Goal: Task Accomplishment & Management: Complete application form

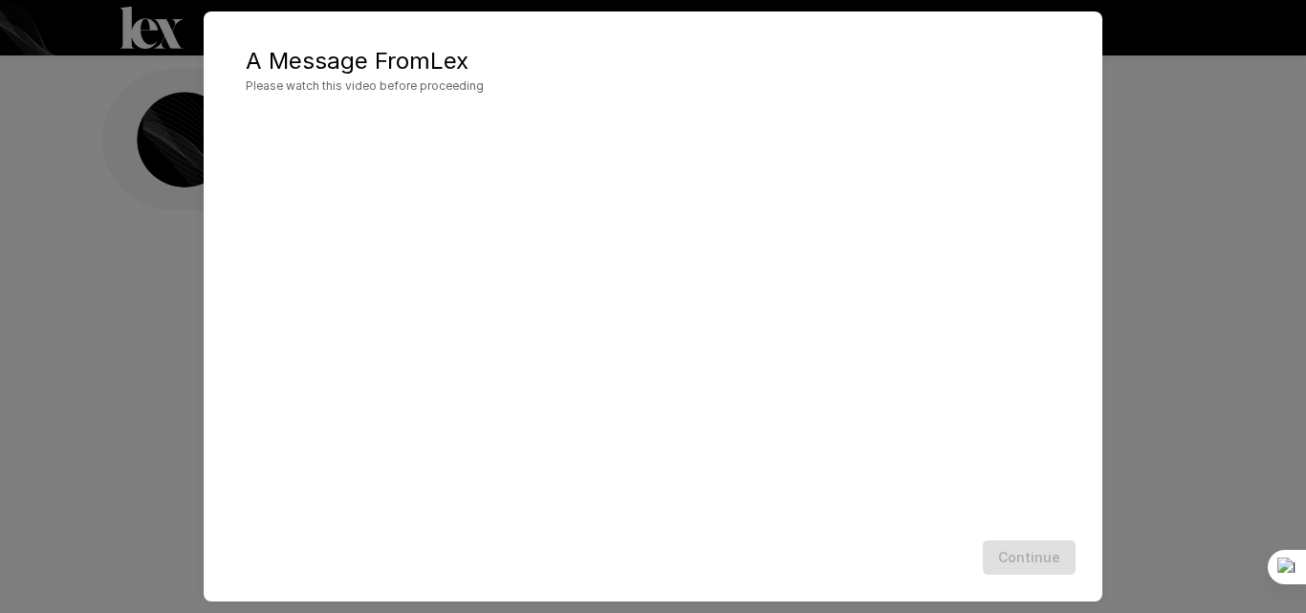
scroll to position [28, 0]
click at [1145, 451] on div "A Message From [PERSON_NAME] Please watch this video before proceeding Continue" at bounding box center [653, 306] width 1306 height 613
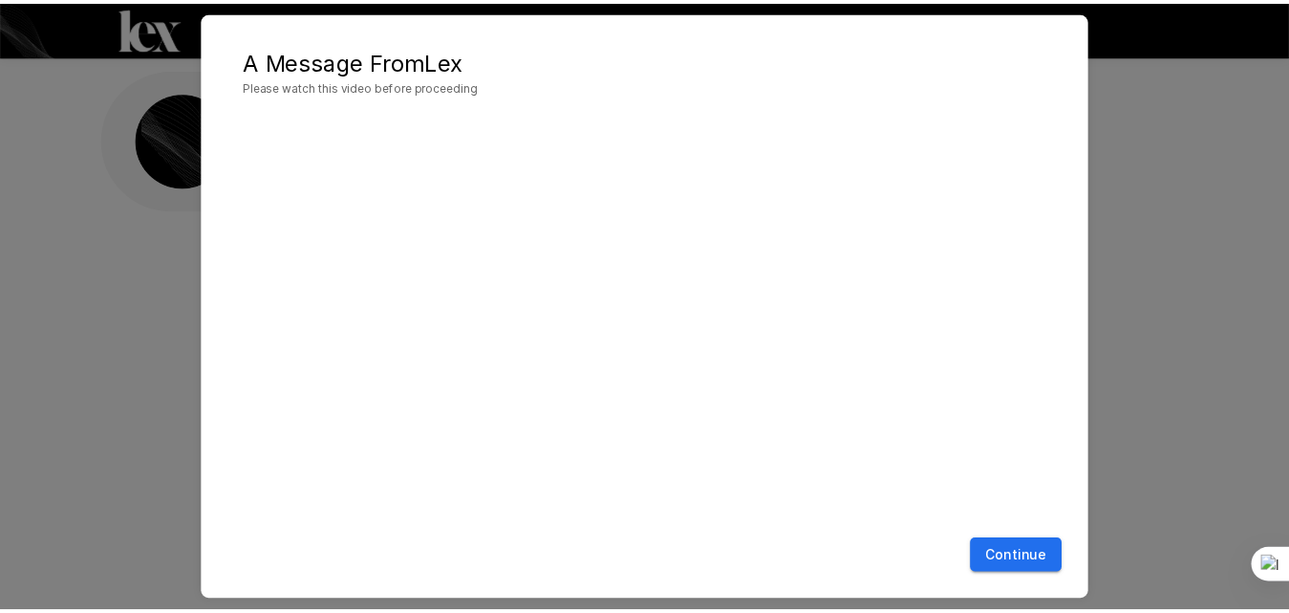
scroll to position [47, 0]
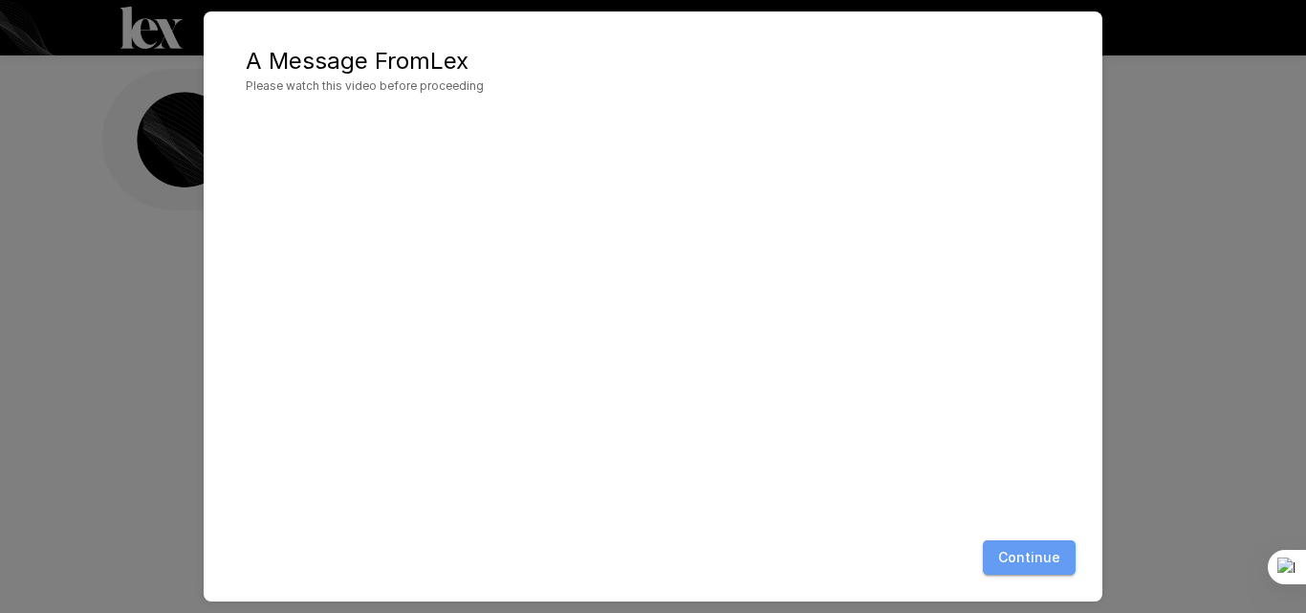
click at [1062, 554] on button "Continue" at bounding box center [1029, 557] width 93 height 35
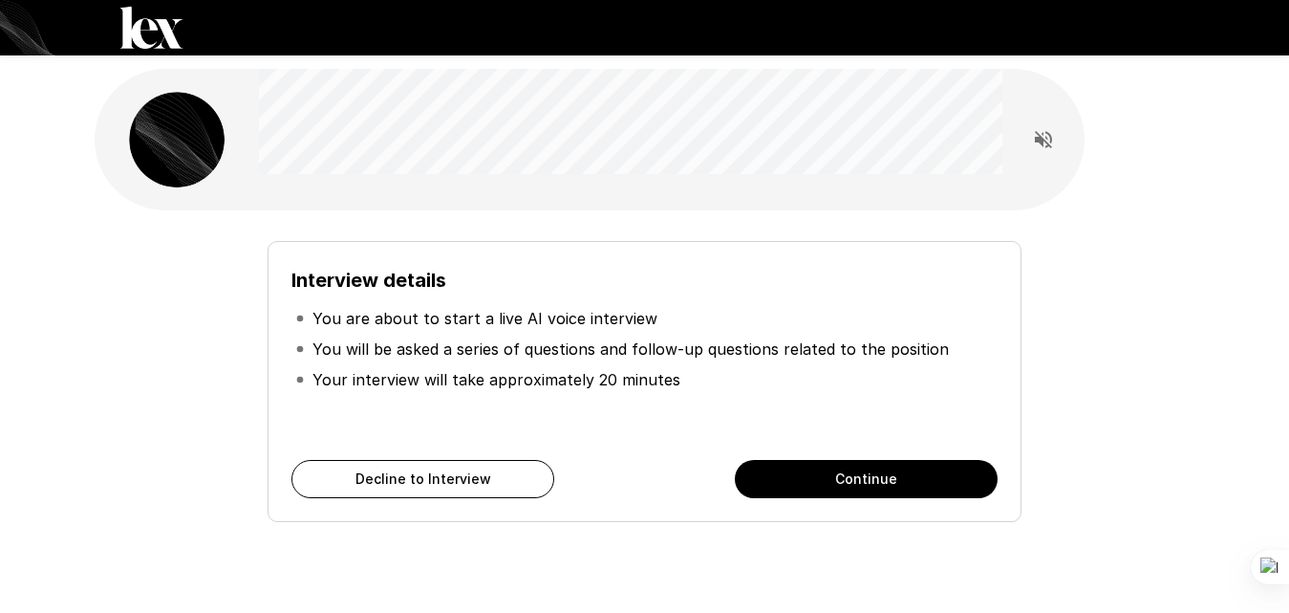
click at [898, 483] on button "Continue" at bounding box center [866, 479] width 263 height 38
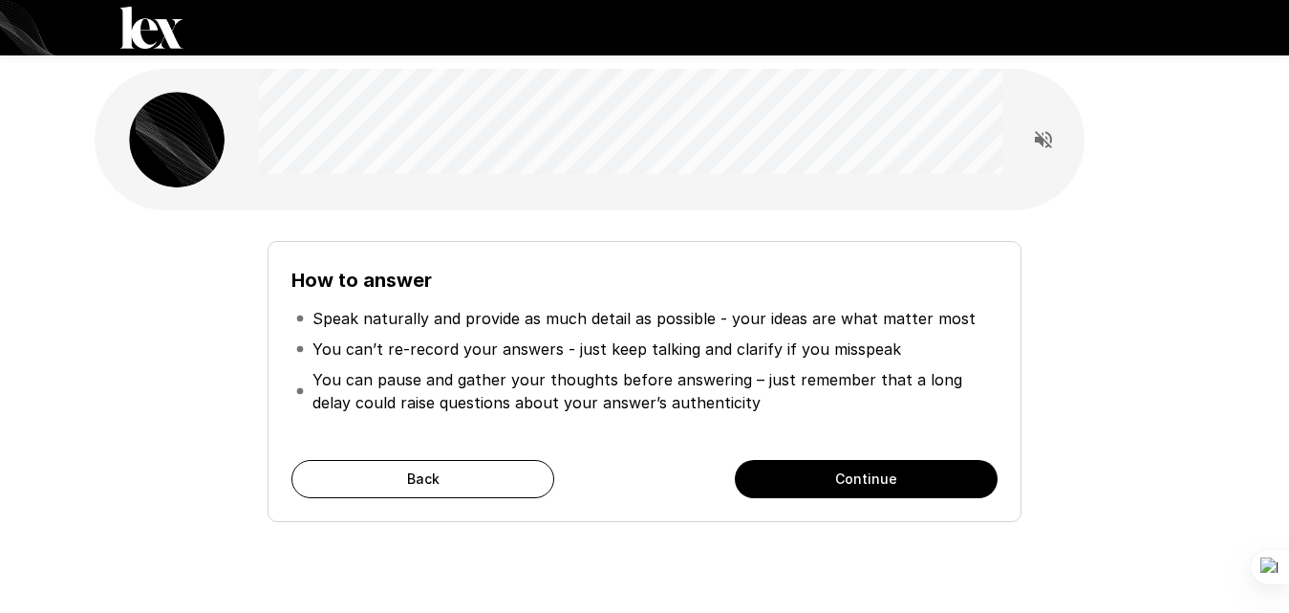
click at [892, 486] on button "Continue" at bounding box center [866, 479] width 263 height 38
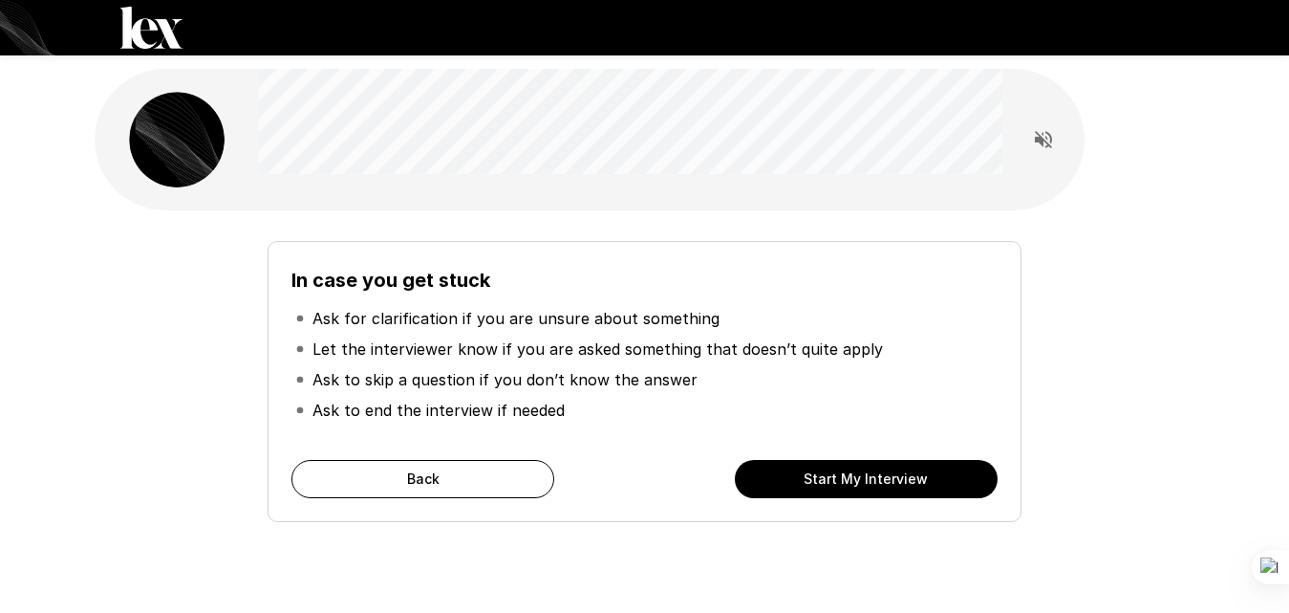
click at [921, 481] on button "Start My Interview" at bounding box center [866, 479] width 263 height 38
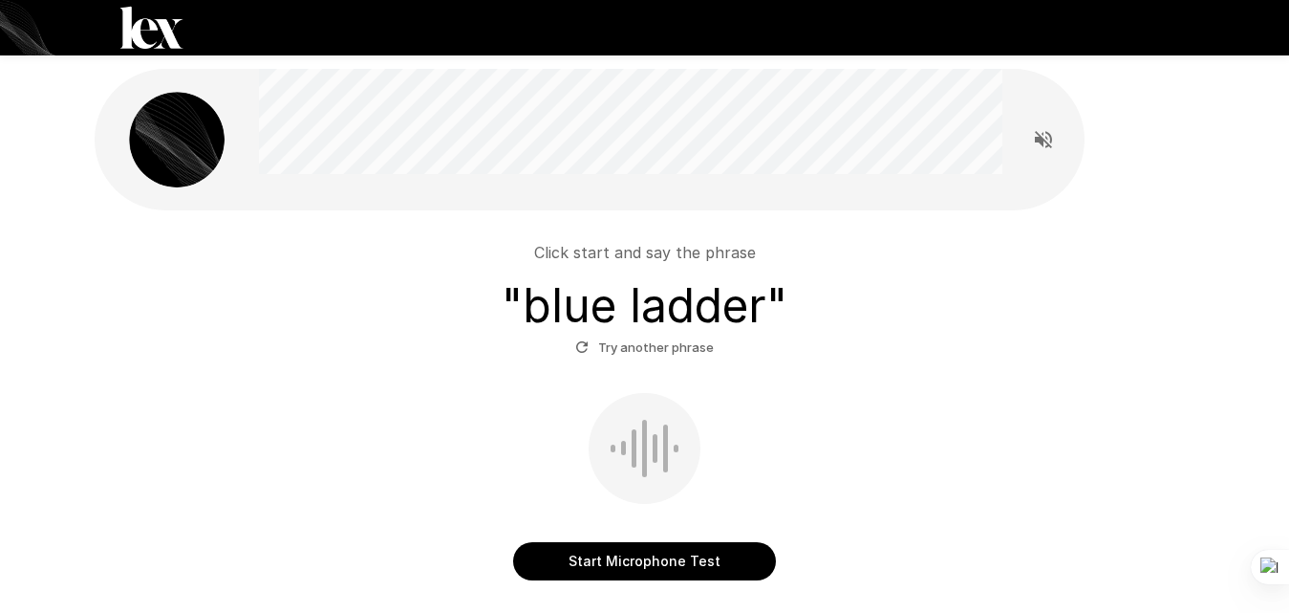
click at [636, 560] on button "Start Microphone Test" at bounding box center [644, 561] width 263 height 38
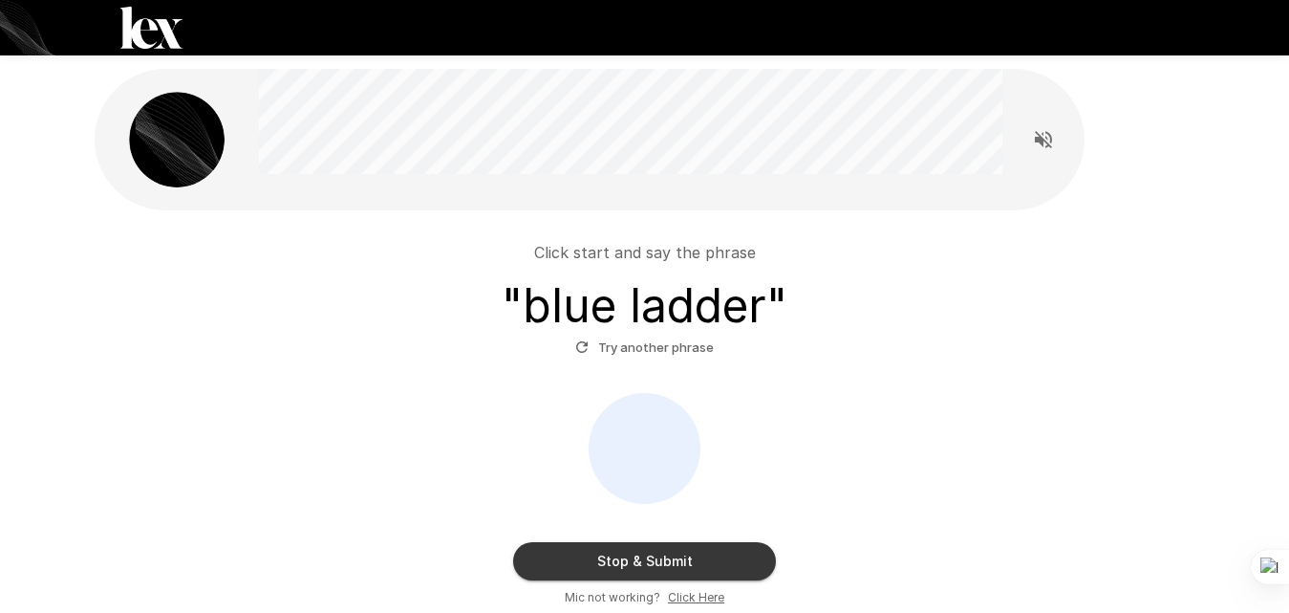
click at [678, 552] on button "Stop & Submit" at bounding box center [644, 561] width 263 height 38
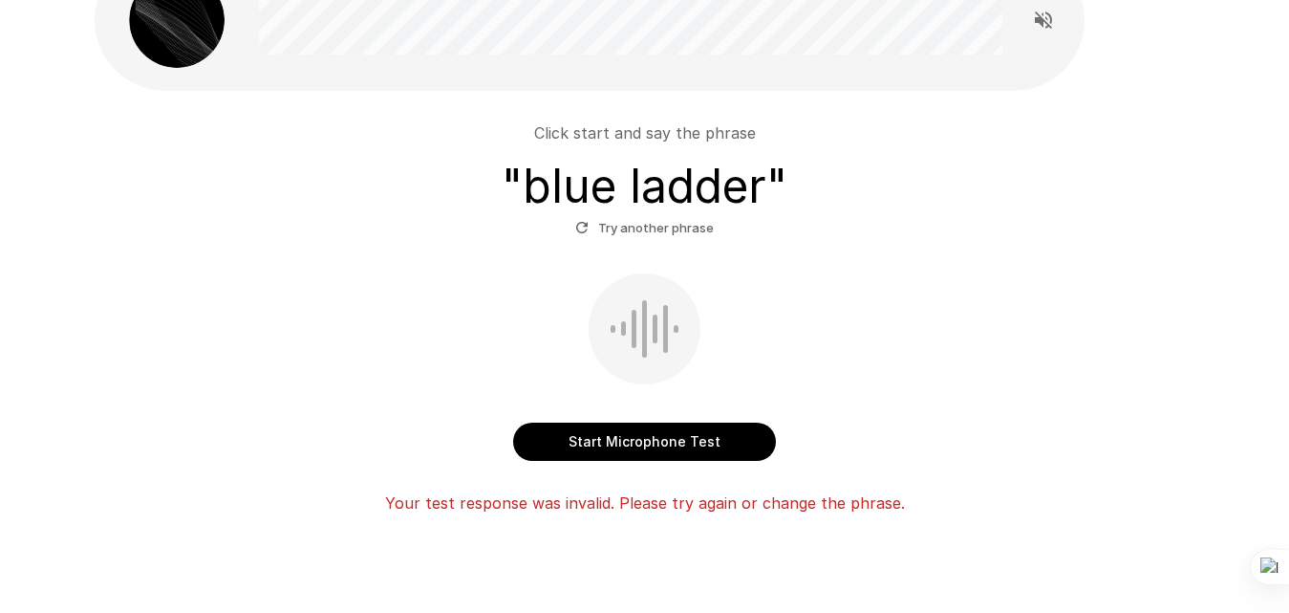
scroll to position [86, 0]
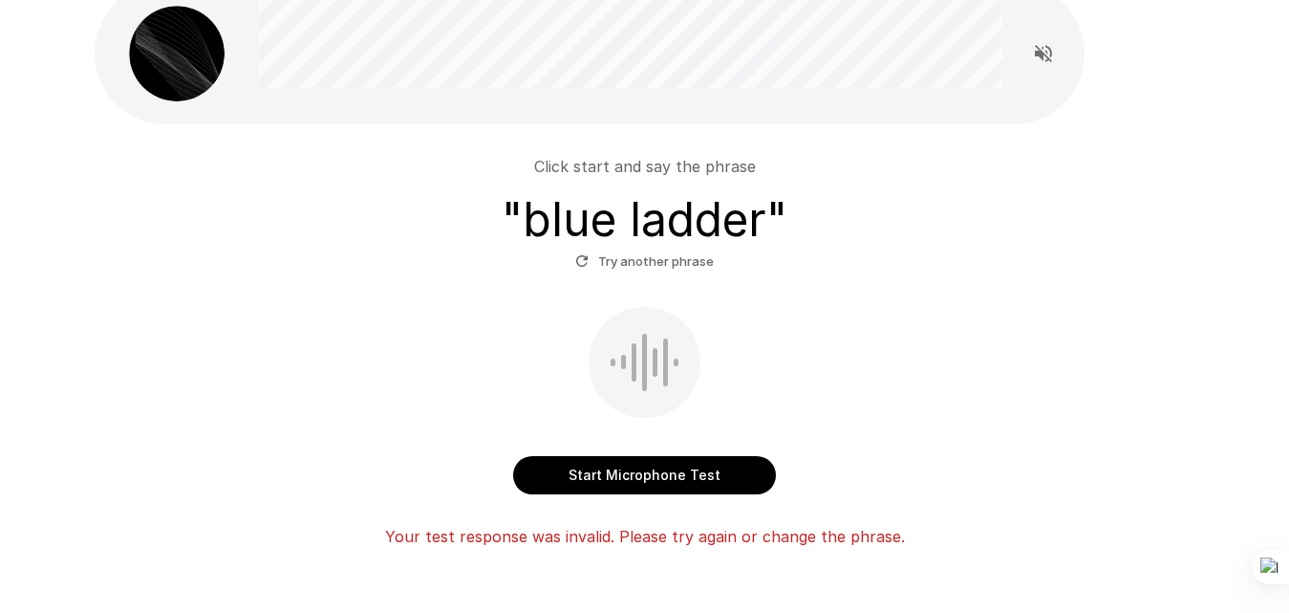
click at [682, 483] on button "Start Microphone Test" at bounding box center [644, 475] width 263 height 38
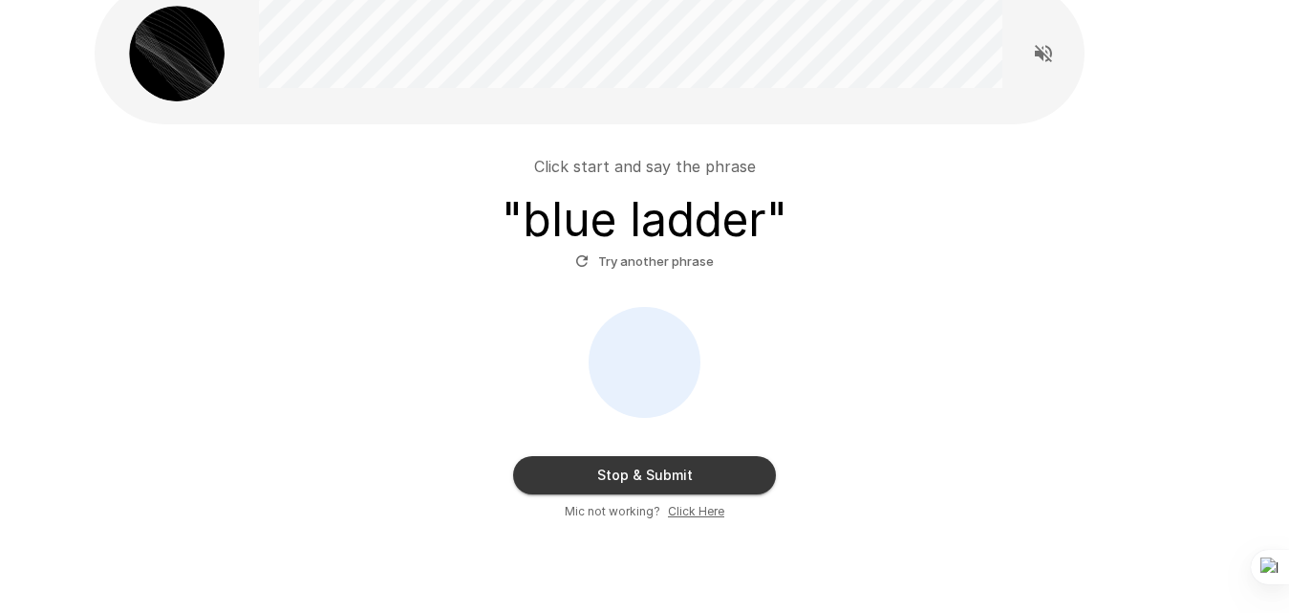
click at [684, 477] on button "Stop & Submit" at bounding box center [644, 475] width 263 height 38
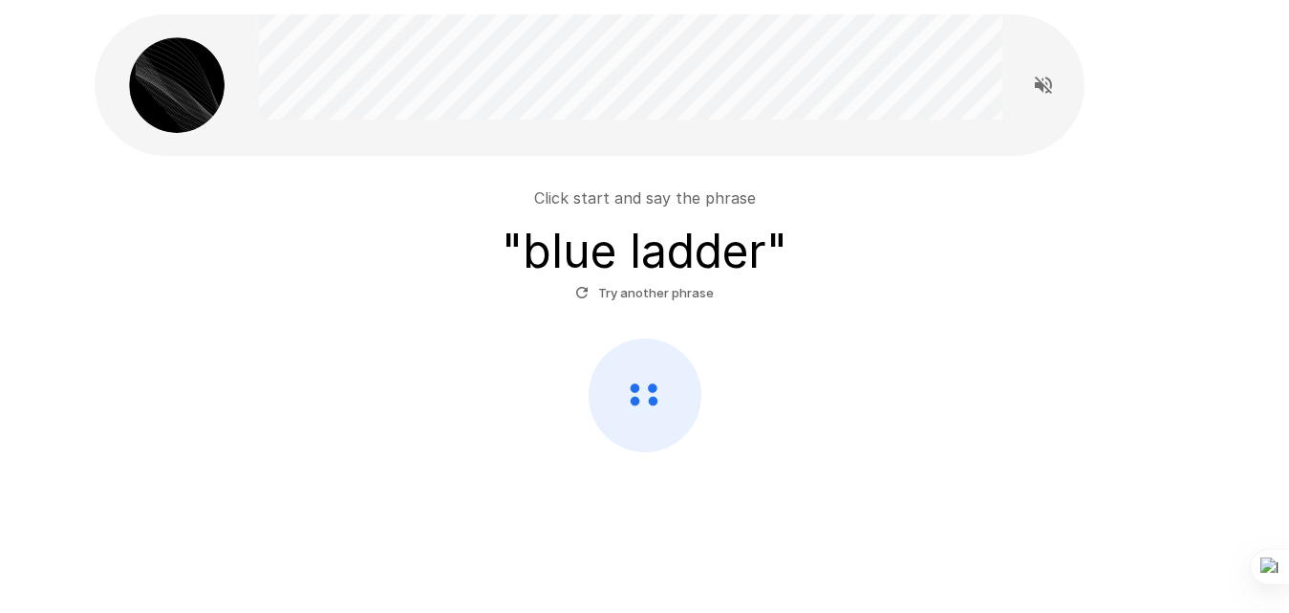
scroll to position [54, 0]
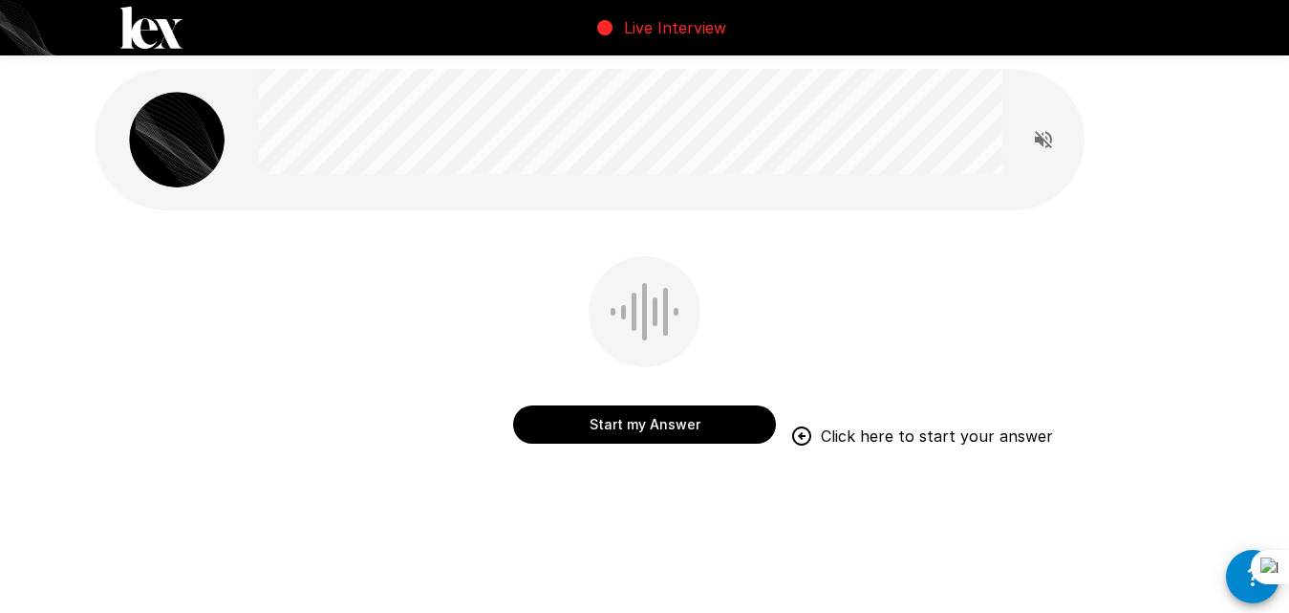
click at [686, 428] on button "Start my Answer" at bounding box center [644, 424] width 263 height 38
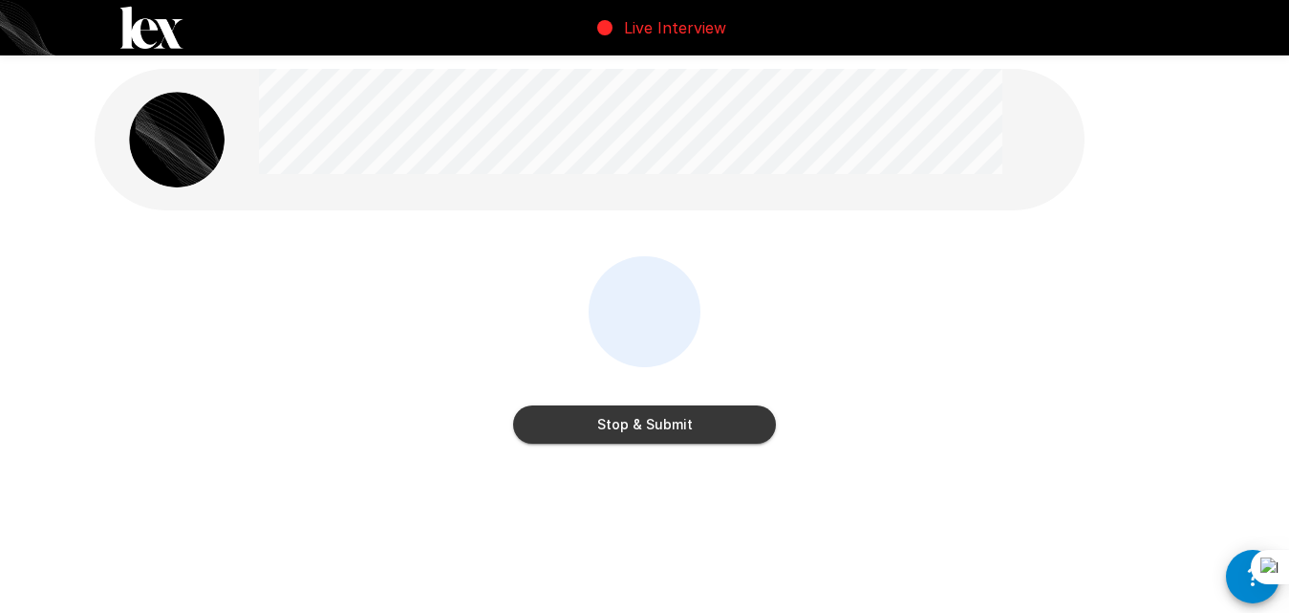
click at [686, 430] on button "Stop & Submit" at bounding box center [644, 424] width 263 height 38
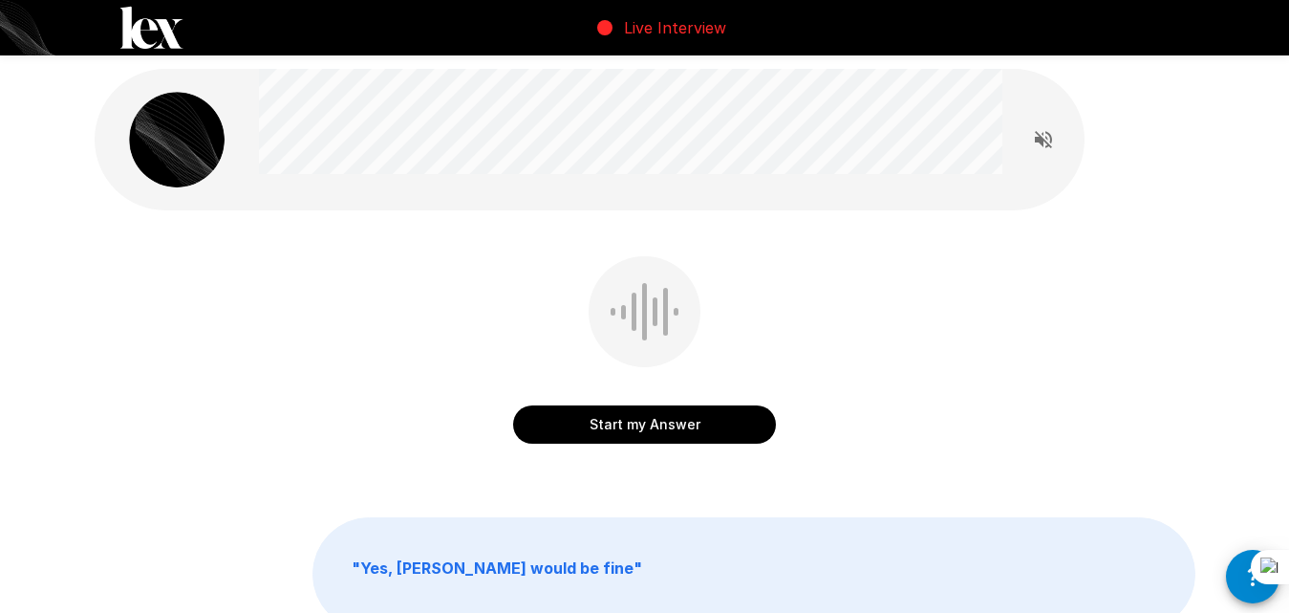
click at [688, 421] on button "Start my Answer" at bounding box center [644, 424] width 263 height 38
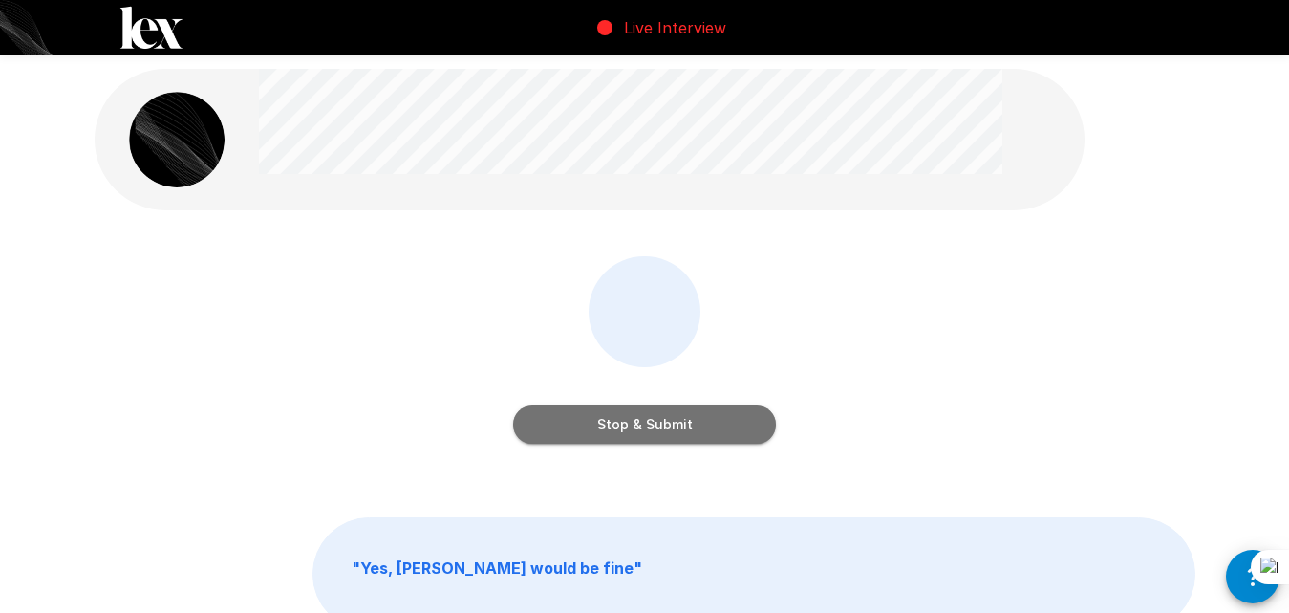
click at [665, 437] on button "Stop & Submit" at bounding box center [644, 424] width 263 height 38
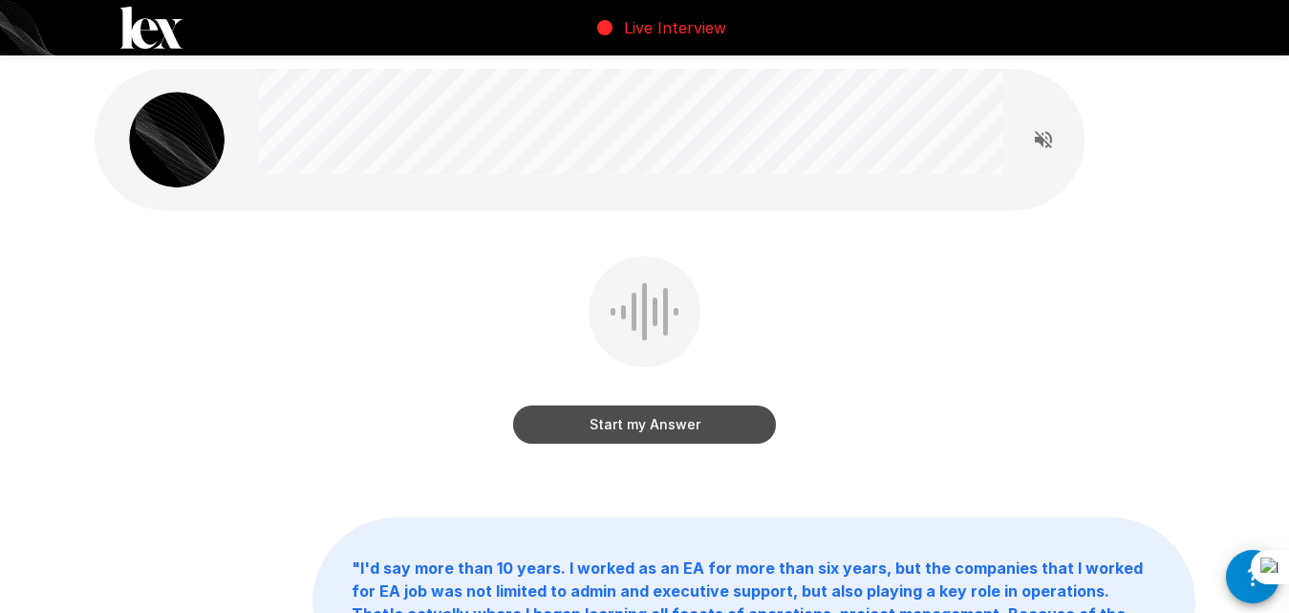
click at [662, 427] on button "Start my Answer" at bounding box center [644, 424] width 263 height 38
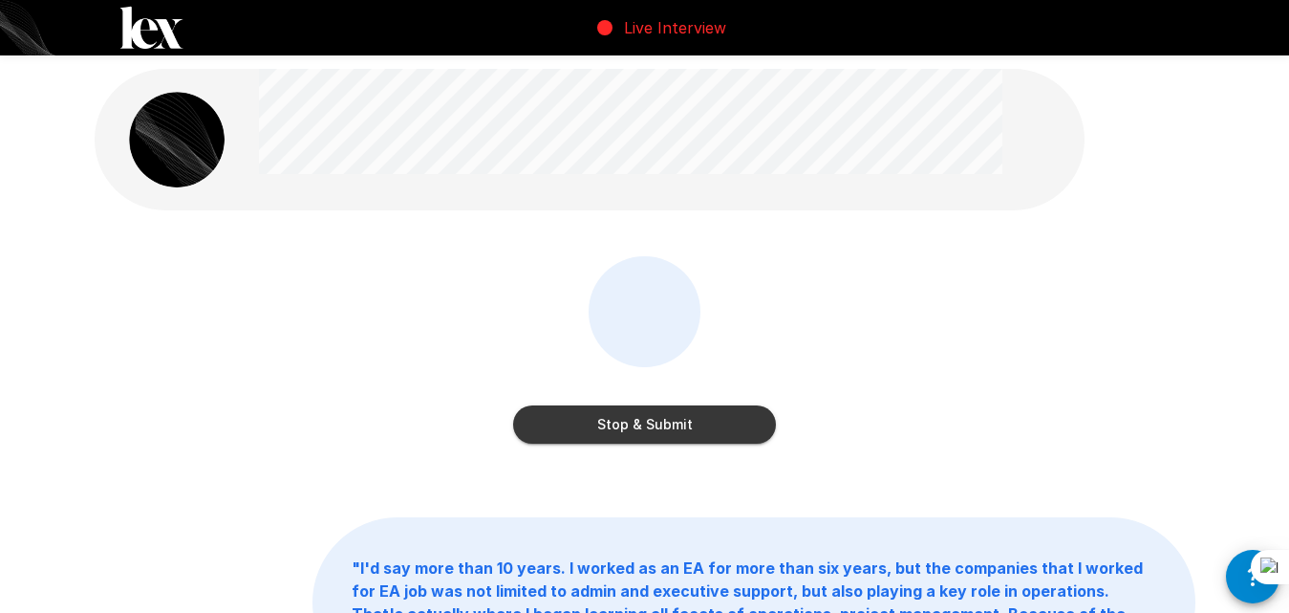
click at [681, 426] on button "Stop & Submit" at bounding box center [644, 424] width 263 height 38
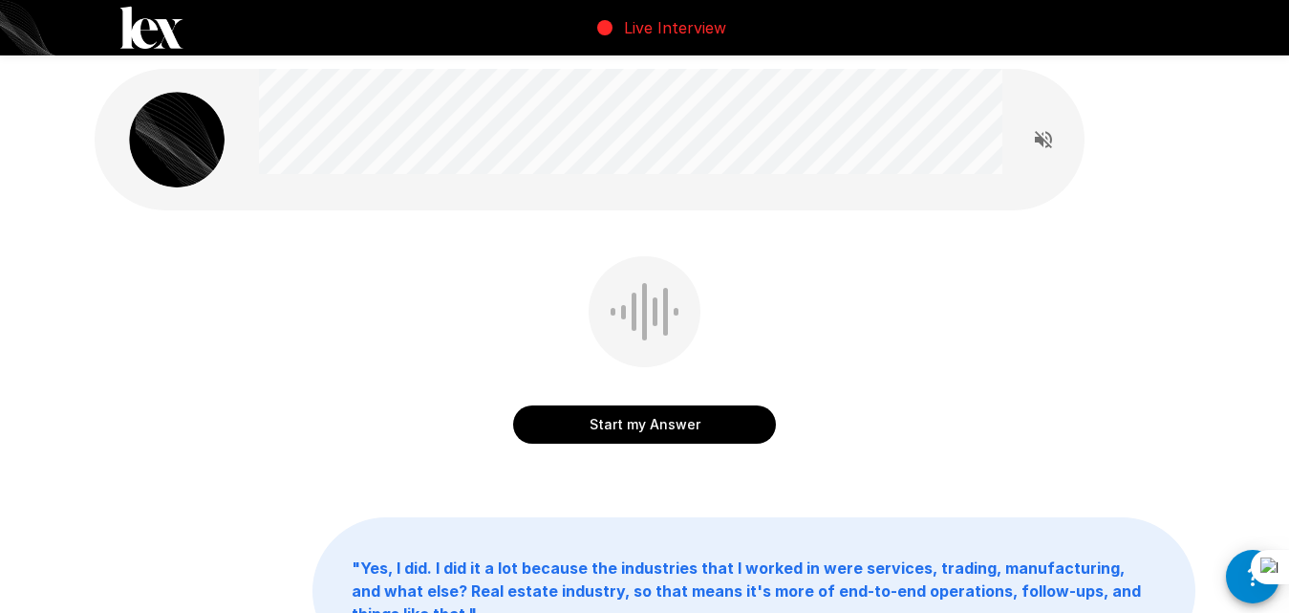
click at [661, 426] on button "Start my Answer" at bounding box center [644, 424] width 263 height 38
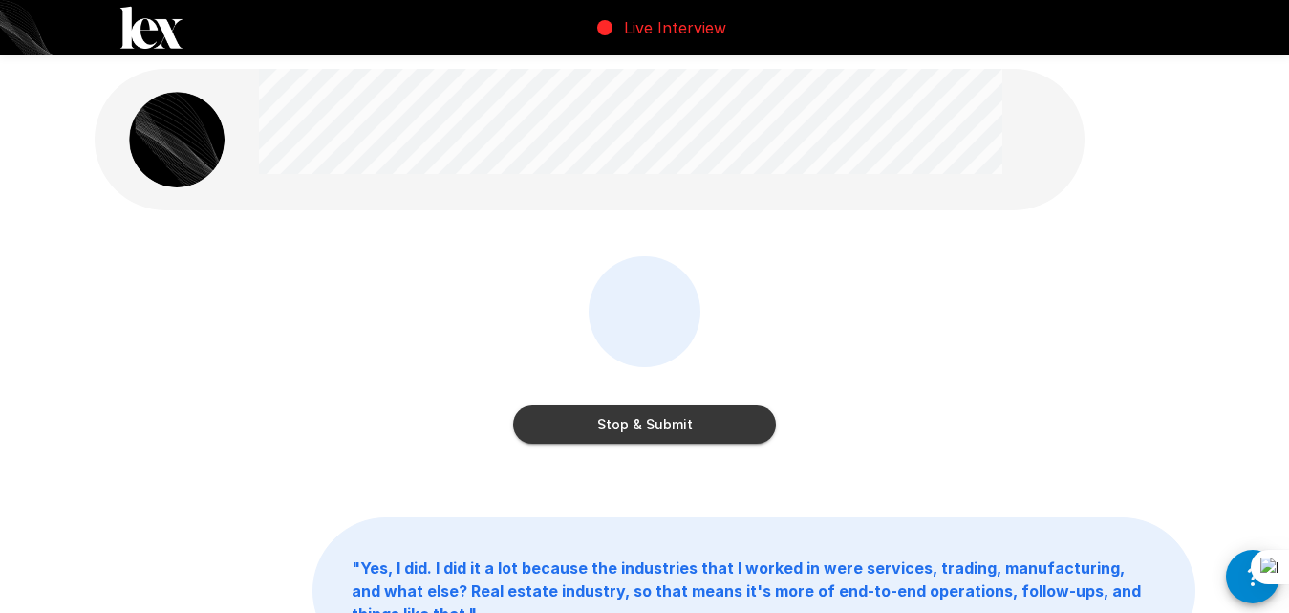
click at [675, 425] on button "Stop & Submit" at bounding box center [644, 424] width 263 height 38
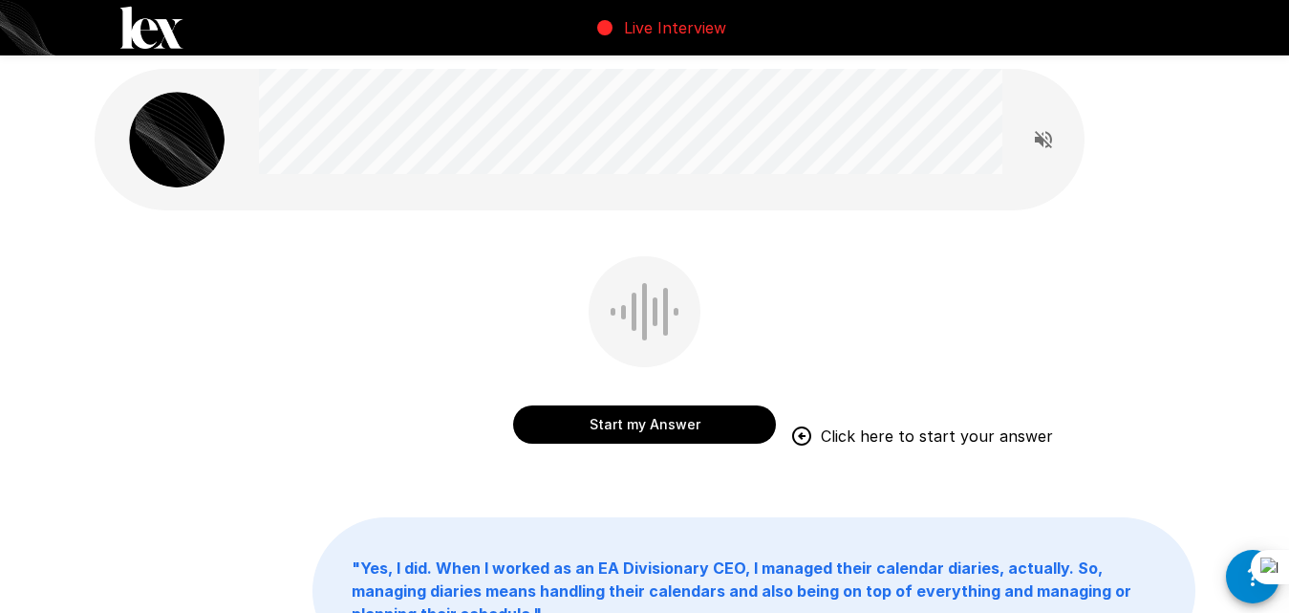
click at [639, 403] on div "Start my Answer Click here to start your answer" at bounding box center [644, 405] width 263 height 76
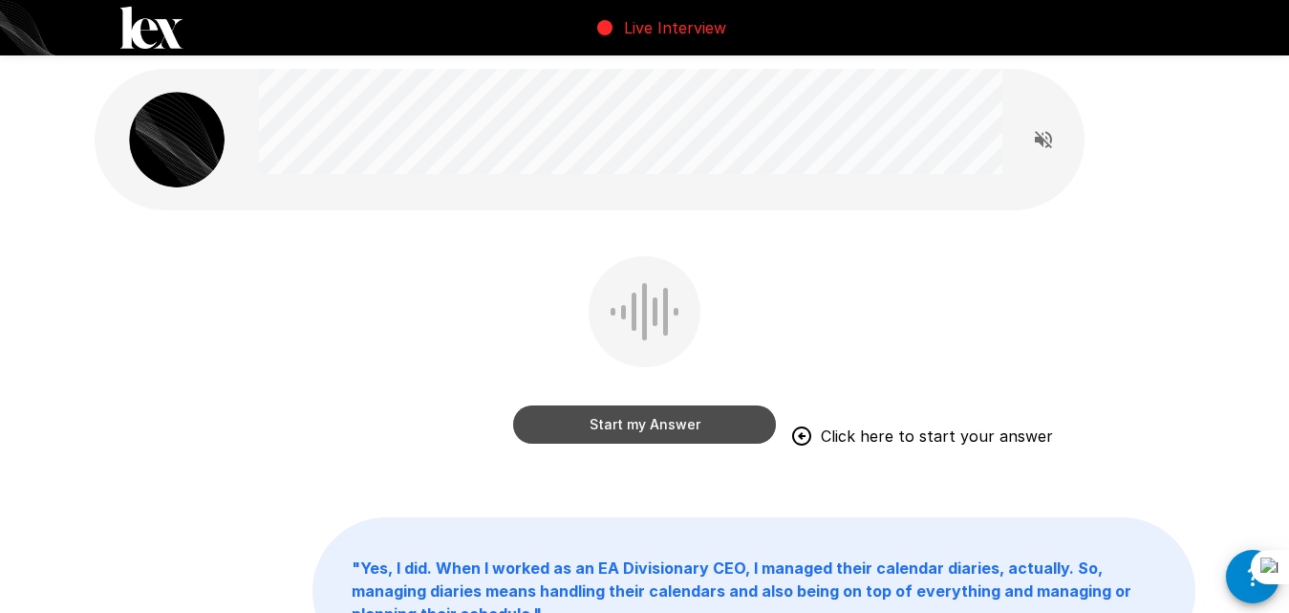
click at [649, 424] on button "Start my Answer" at bounding box center [644, 424] width 263 height 38
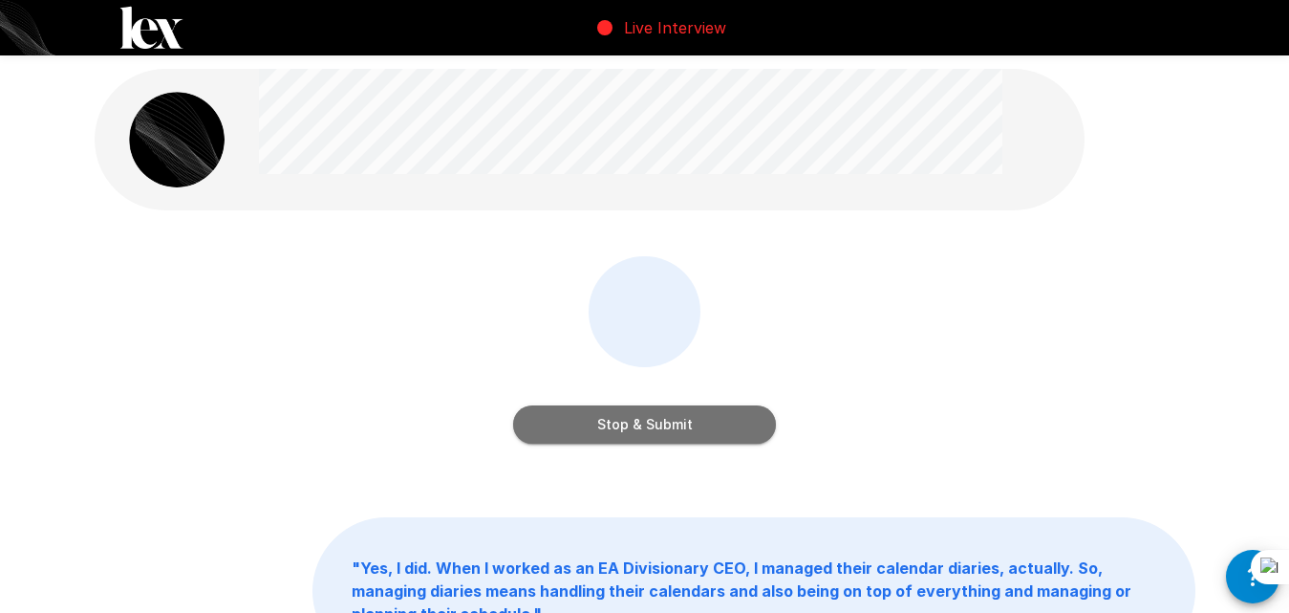
click at [744, 424] on button "Stop & Submit" at bounding box center [644, 424] width 263 height 38
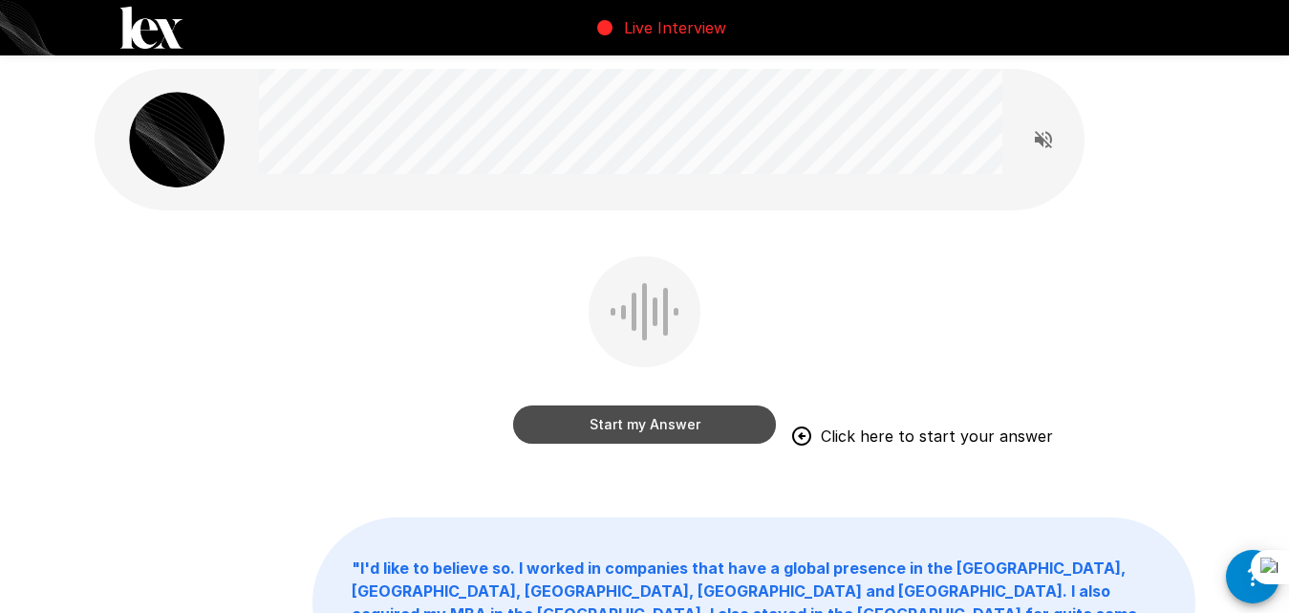
click at [645, 414] on button "Start my Answer" at bounding box center [644, 424] width 263 height 38
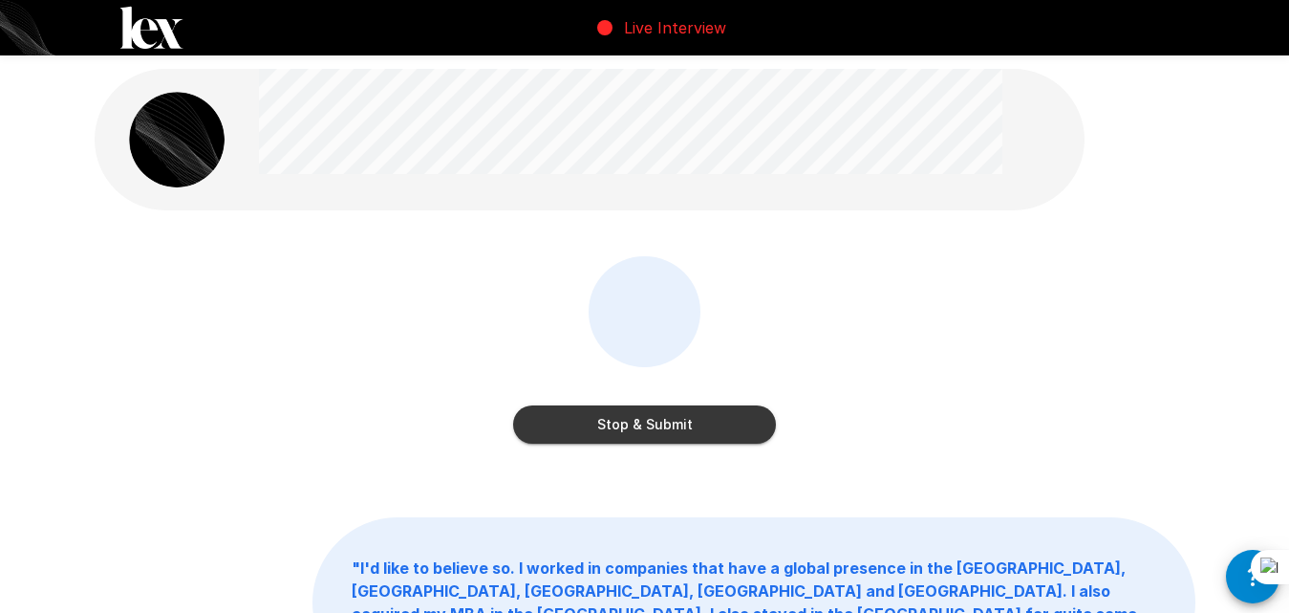
click at [641, 423] on button "Stop & Submit" at bounding box center [644, 424] width 263 height 38
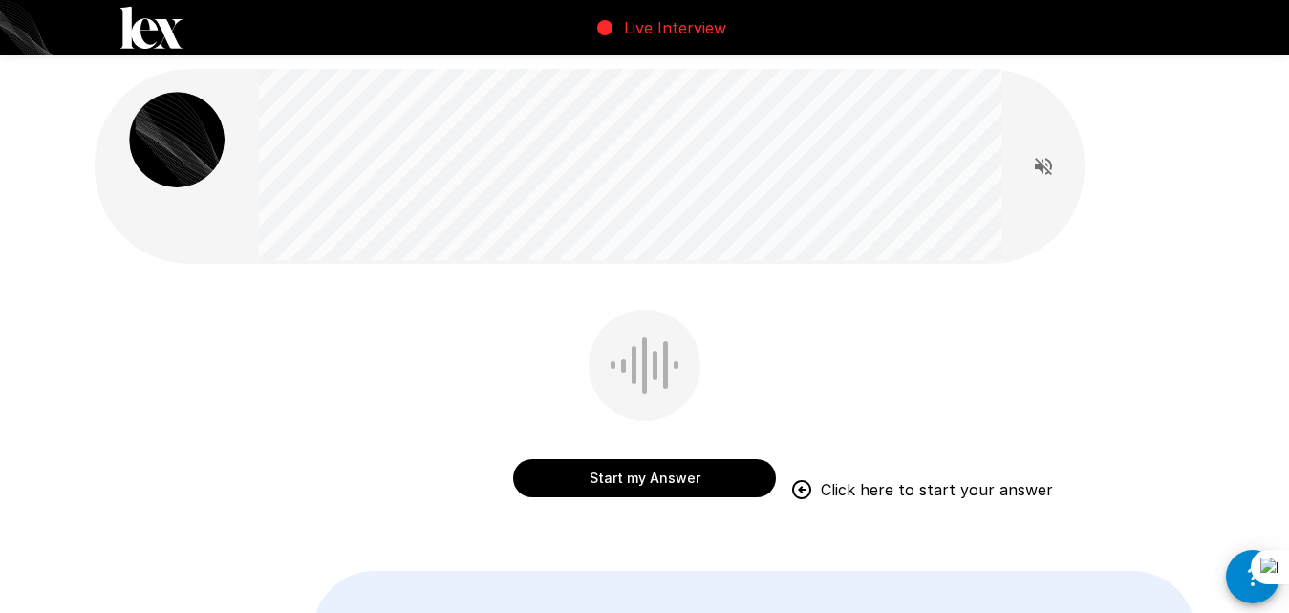
click at [630, 484] on button "Start my Answer" at bounding box center [644, 478] width 263 height 38
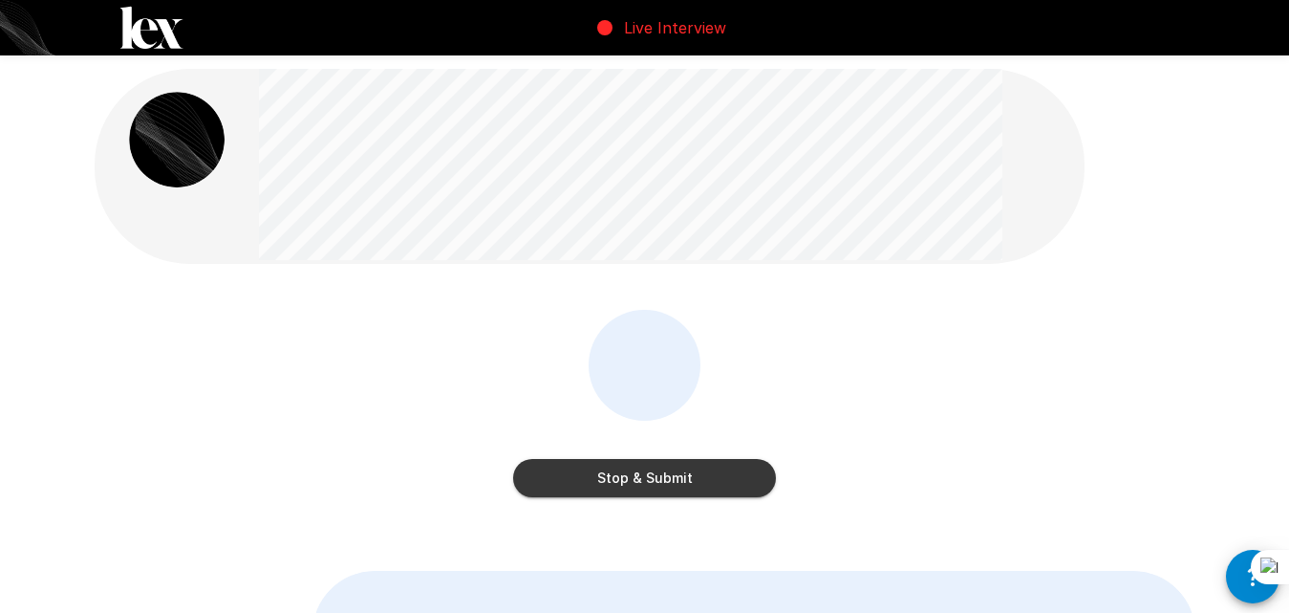
click at [655, 467] on button "Stop & Submit" at bounding box center [644, 478] width 263 height 38
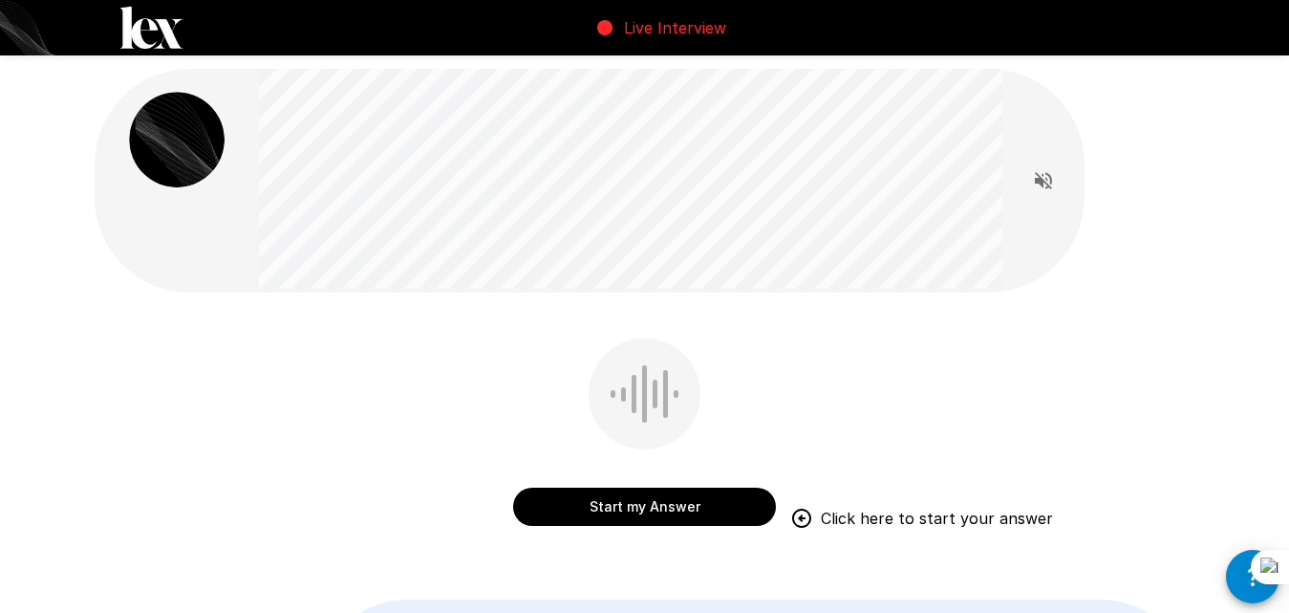
click at [652, 508] on button "Start my Answer" at bounding box center [644, 506] width 263 height 38
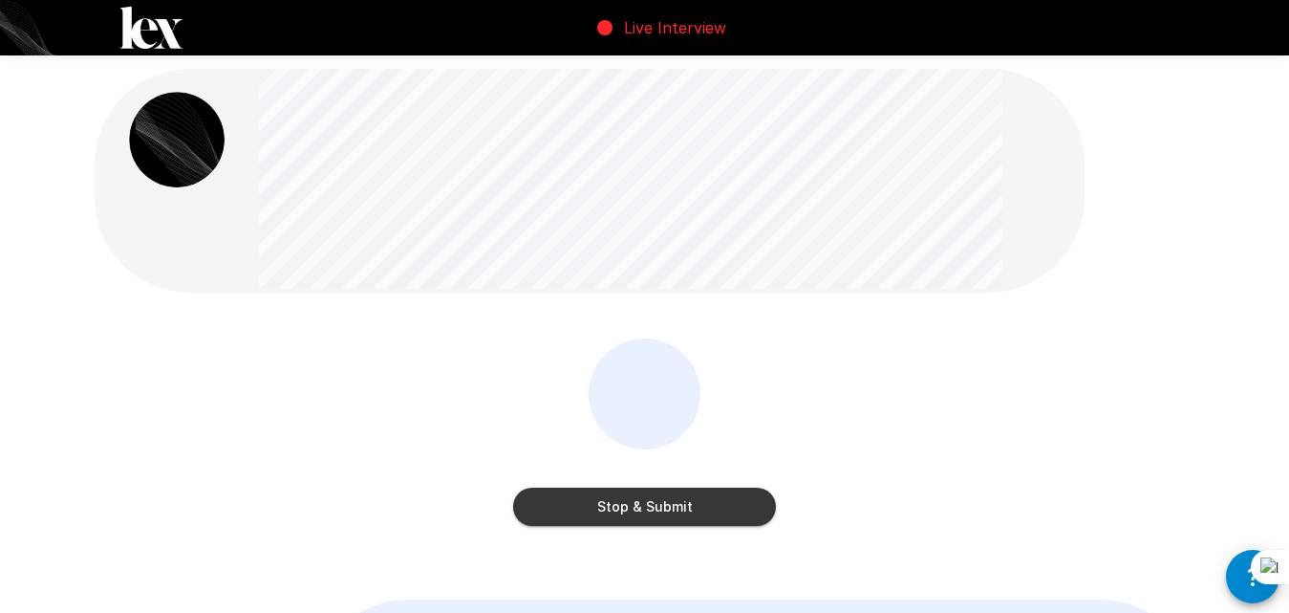
click at [707, 491] on button "Stop & Submit" at bounding box center [644, 506] width 263 height 38
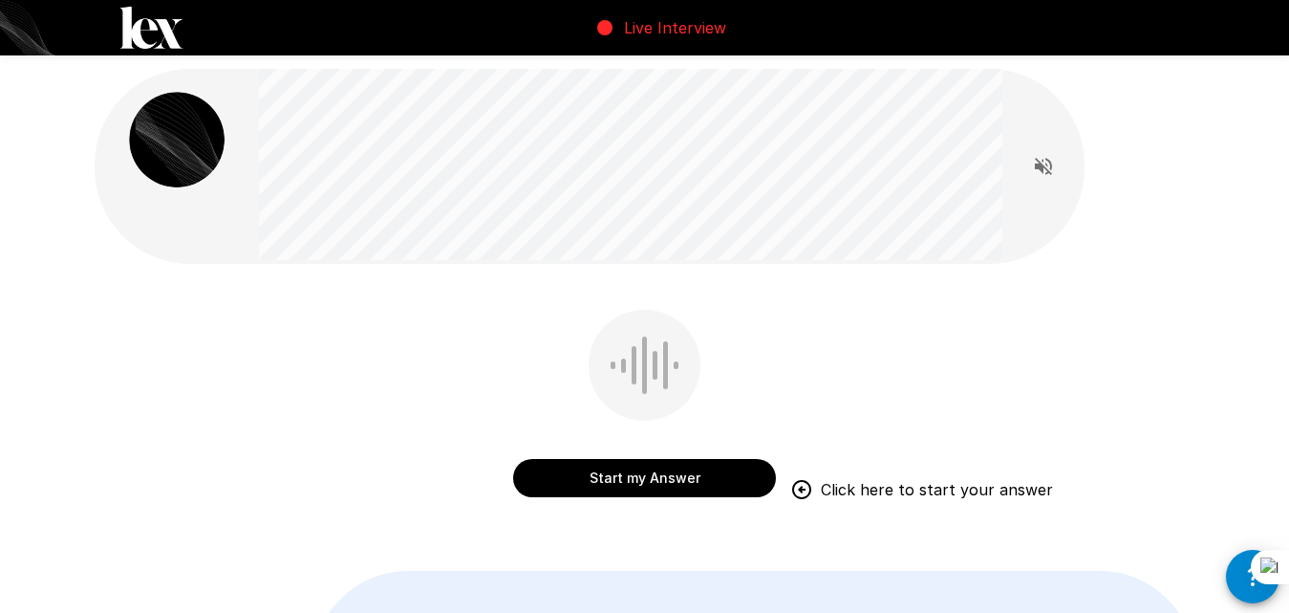
click at [615, 486] on button "Start my Answer" at bounding box center [644, 478] width 263 height 38
click at [640, 478] on button "Start my Answer" at bounding box center [644, 478] width 263 height 38
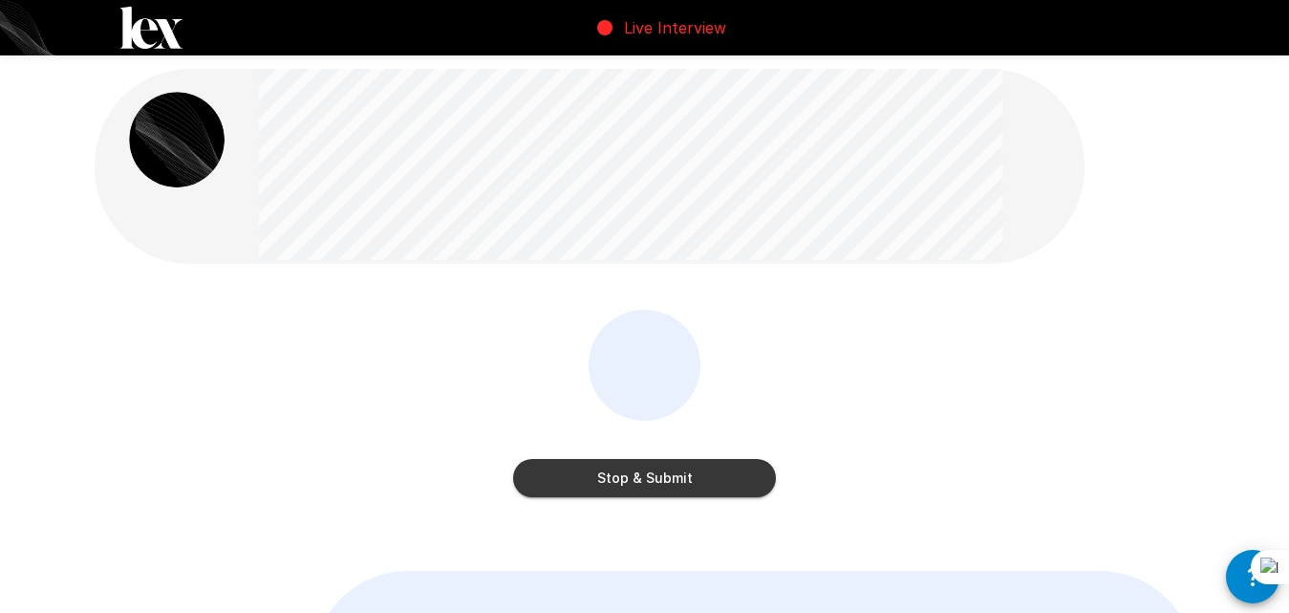
click at [662, 478] on button "Stop & Submit" at bounding box center [644, 478] width 263 height 38
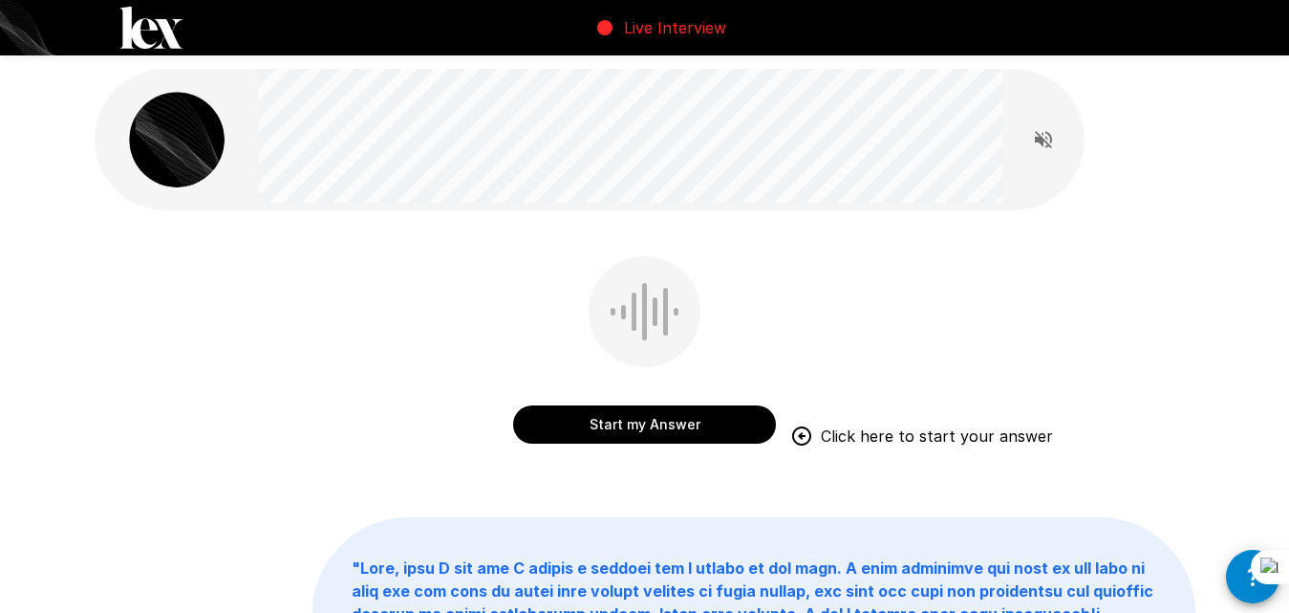
click at [619, 429] on button "Start my Answer" at bounding box center [644, 424] width 263 height 38
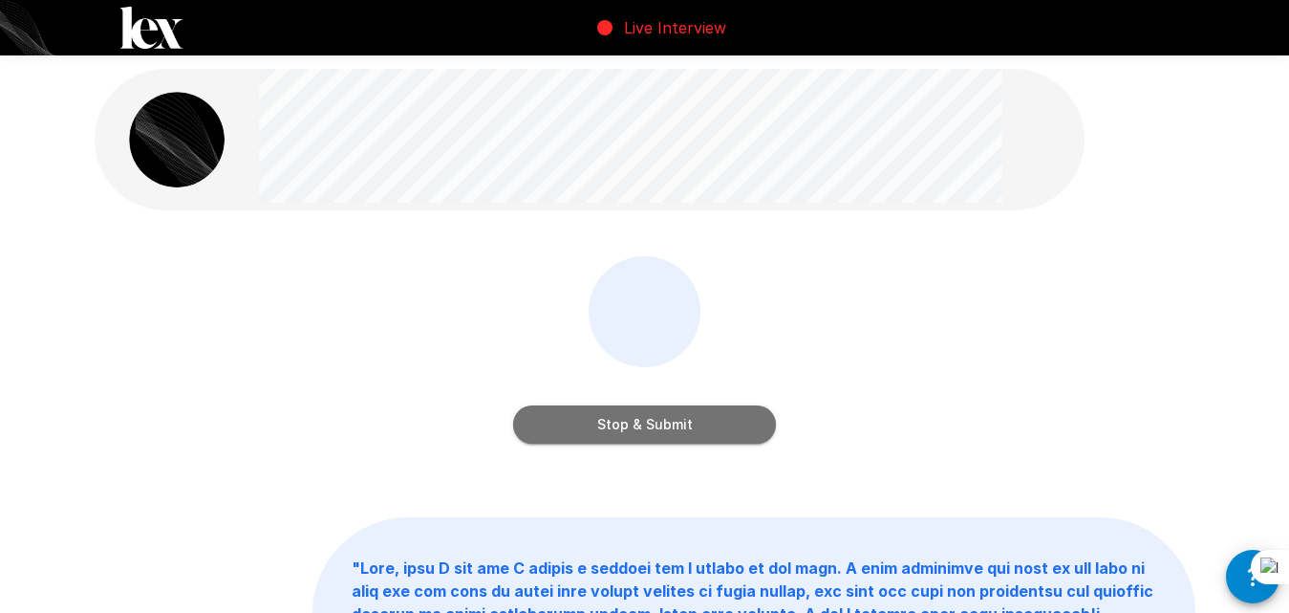
click at [638, 418] on button "Stop & Submit" at bounding box center [644, 424] width 263 height 38
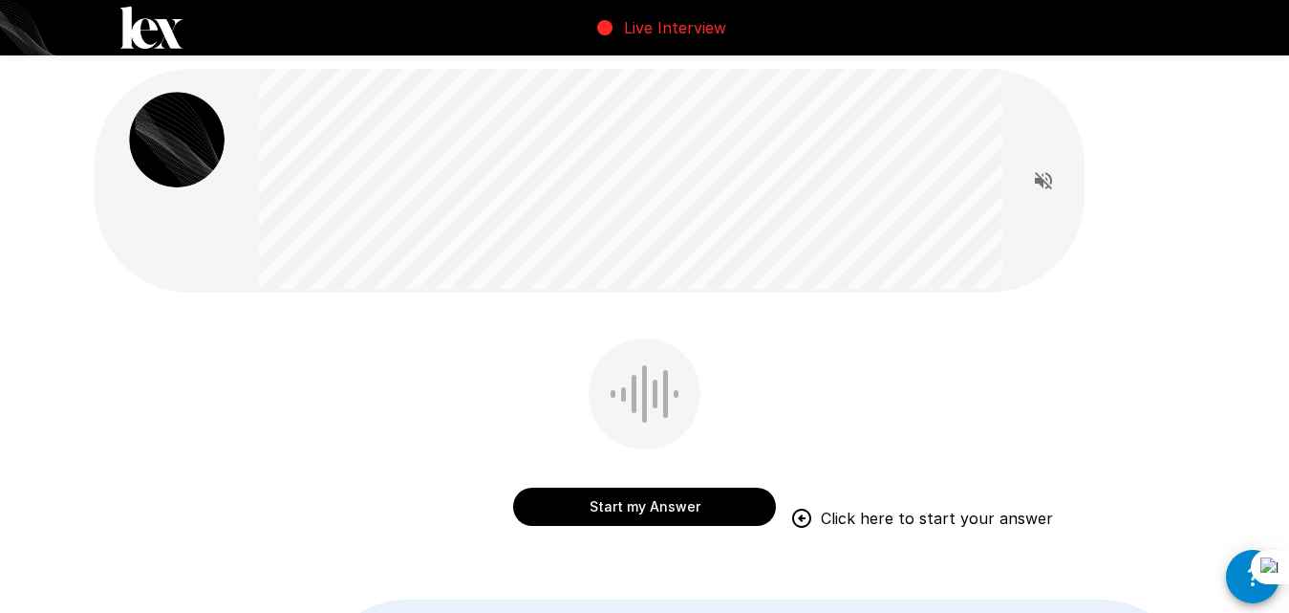
click at [628, 499] on button "Start my Answer" at bounding box center [644, 506] width 263 height 38
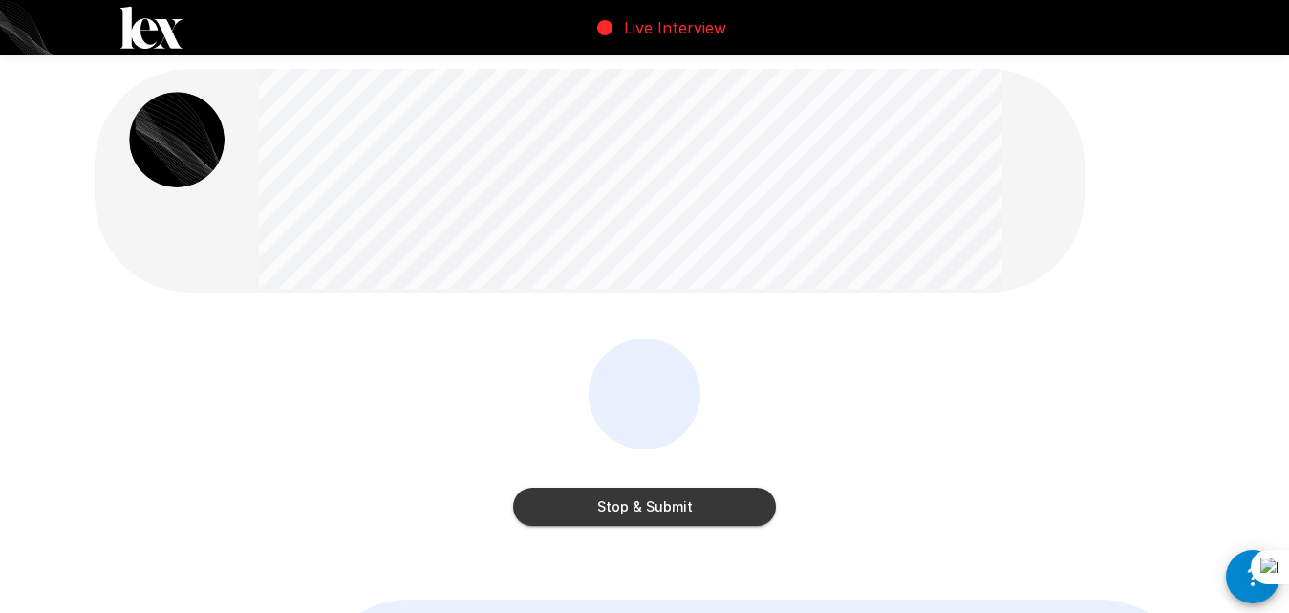
click at [676, 508] on button "Stop & Submit" at bounding box center [644, 506] width 263 height 38
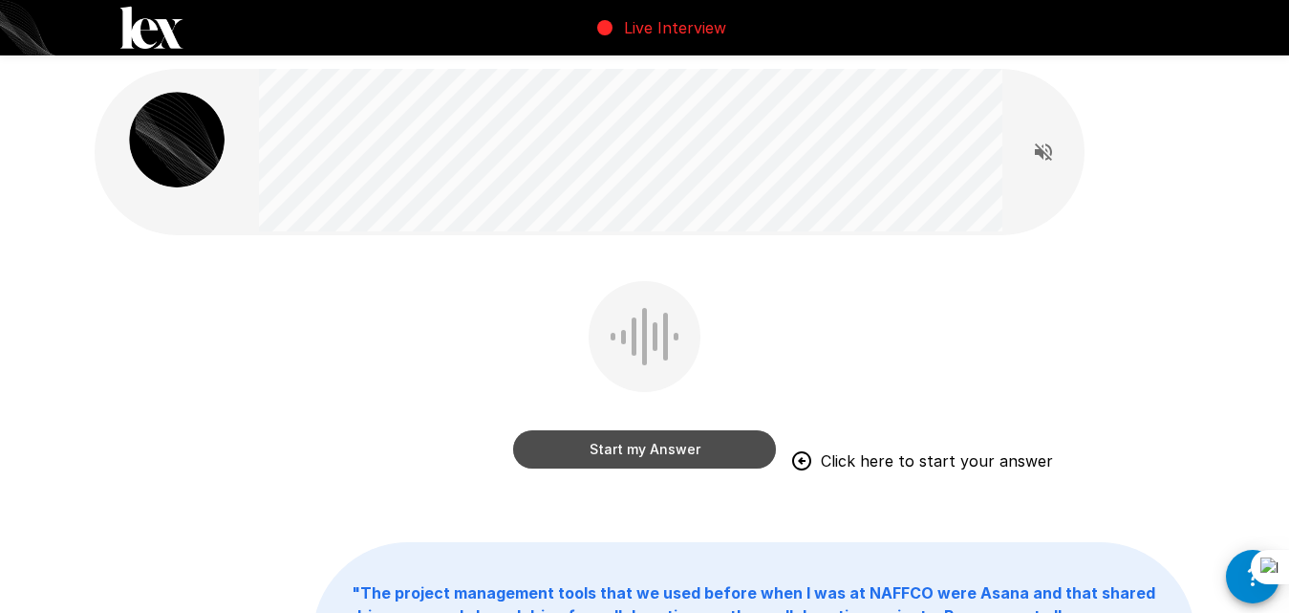
click at [686, 452] on button "Start my Answer" at bounding box center [644, 449] width 263 height 38
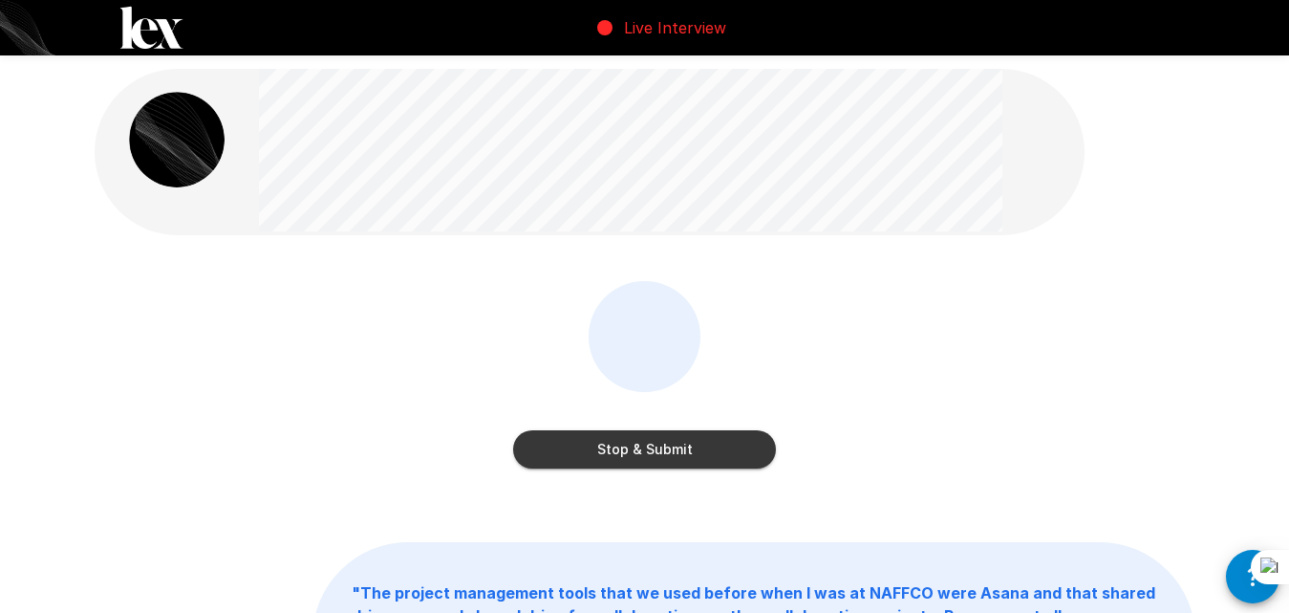
click at [690, 461] on button "Stop & Submit" at bounding box center [644, 449] width 263 height 38
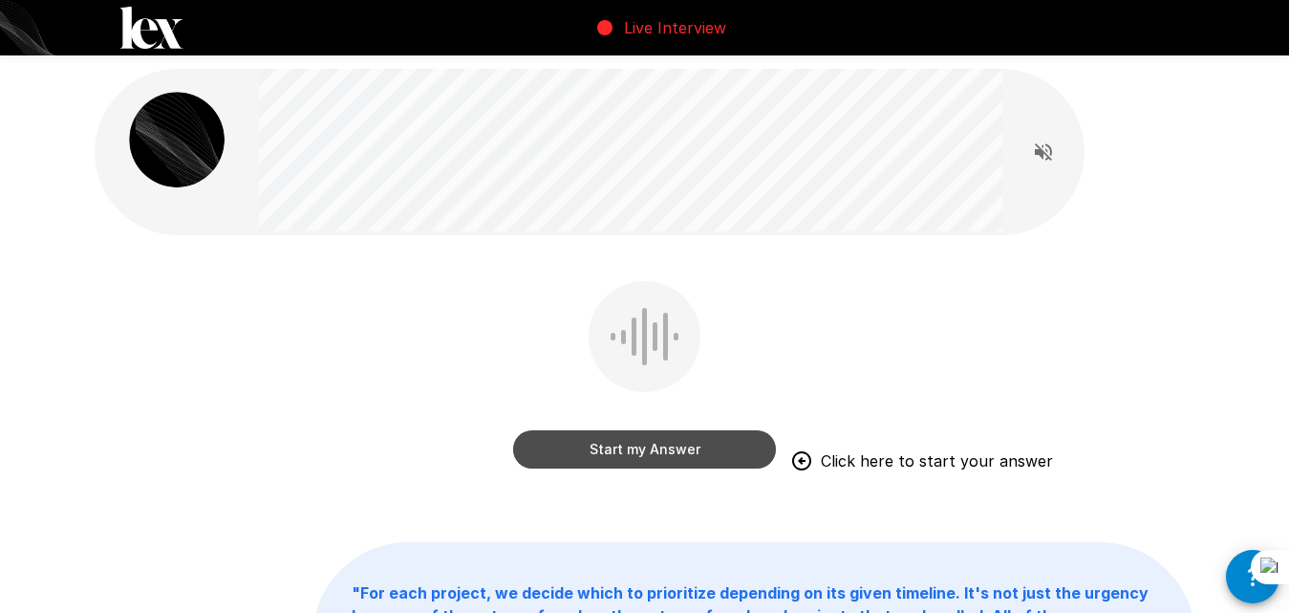
click at [690, 461] on button "Start my Answer" at bounding box center [644, 449] width 263 height 38
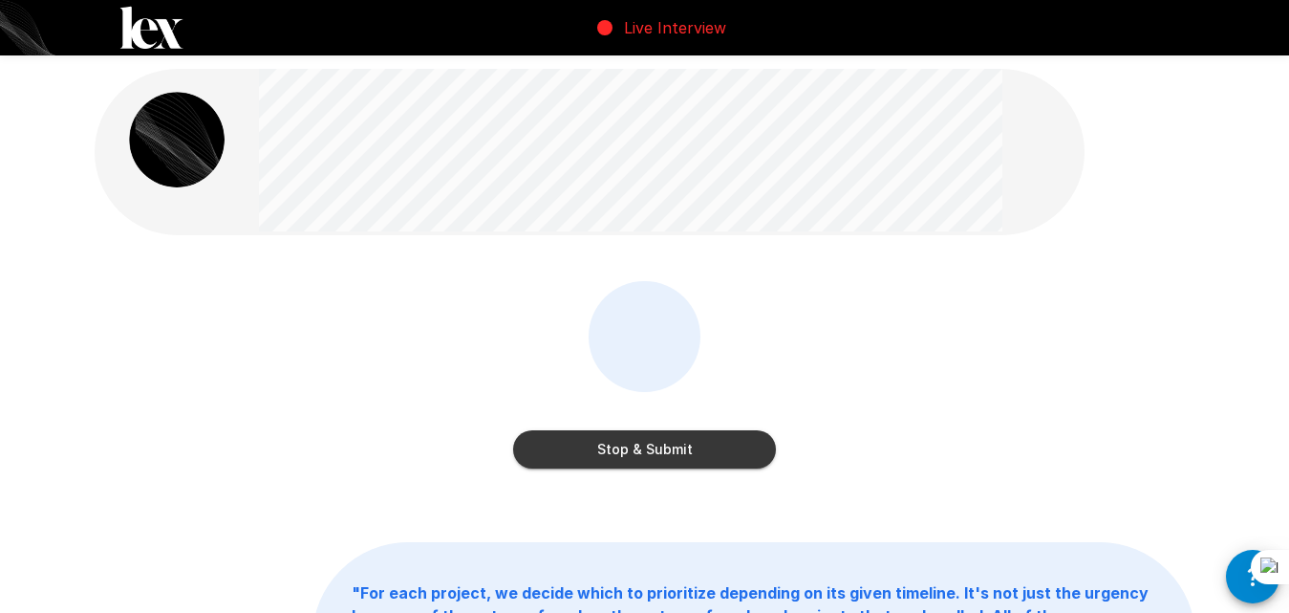
click at [699, 457] on button "Stop & Submit" at bounding box center [644, 449] width 263 height 38
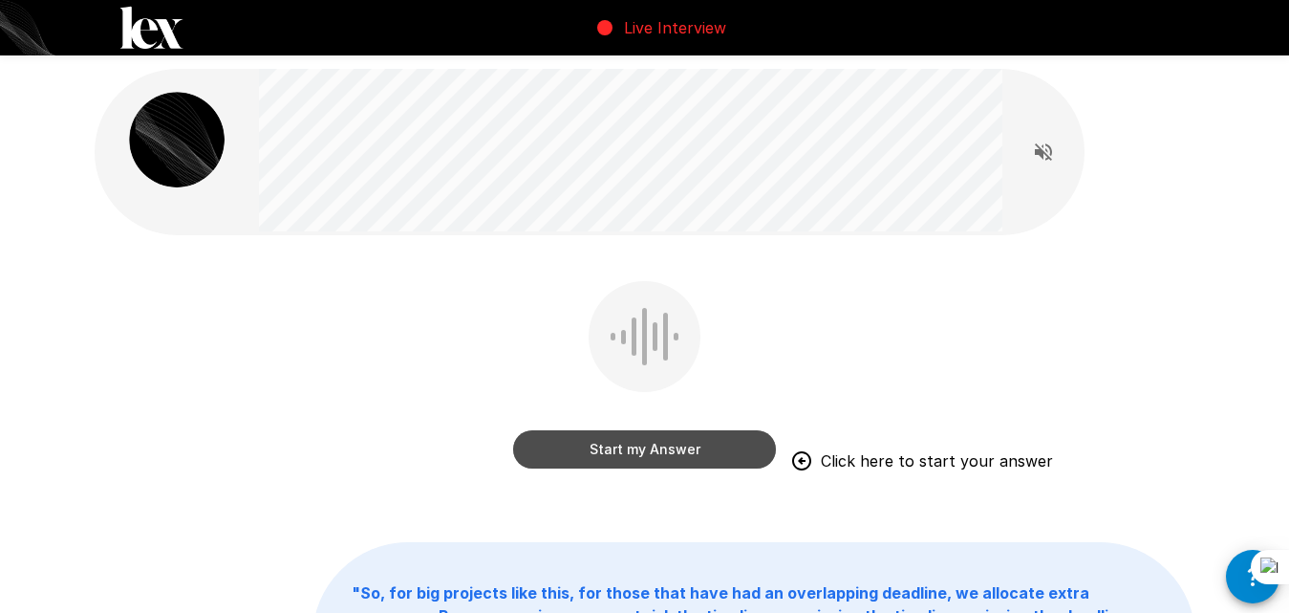
click at [705, 456] on button "Start my Answer" at bounding box center [644, 449] width 263 height 38
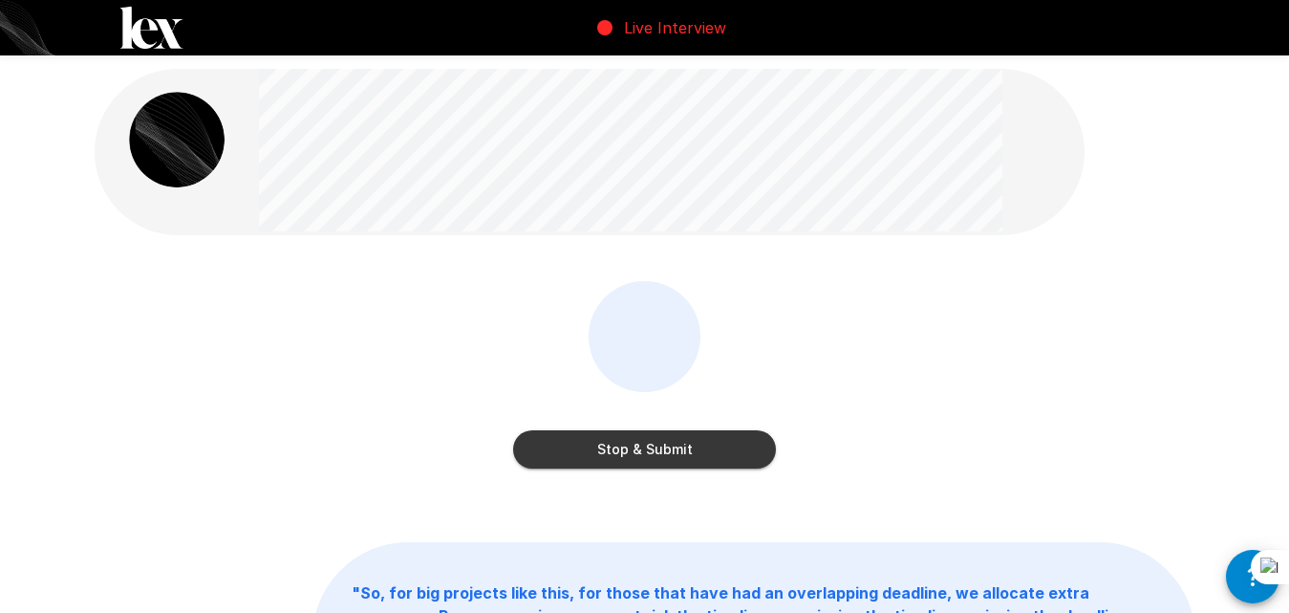
click at [705, 455] on button "Stop & Submit" at bounding box center [644, 449] width 263 height 38
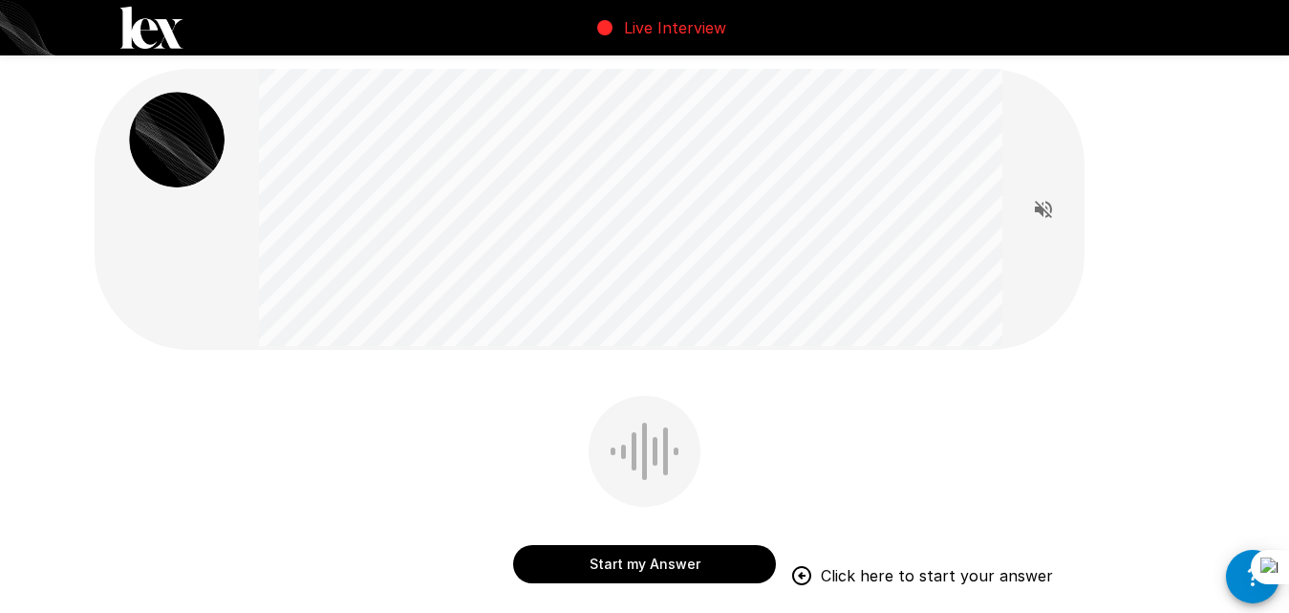
click at [633, 568] on button "Start my Answer" at bounding box center [644, 564] width 263 height 38
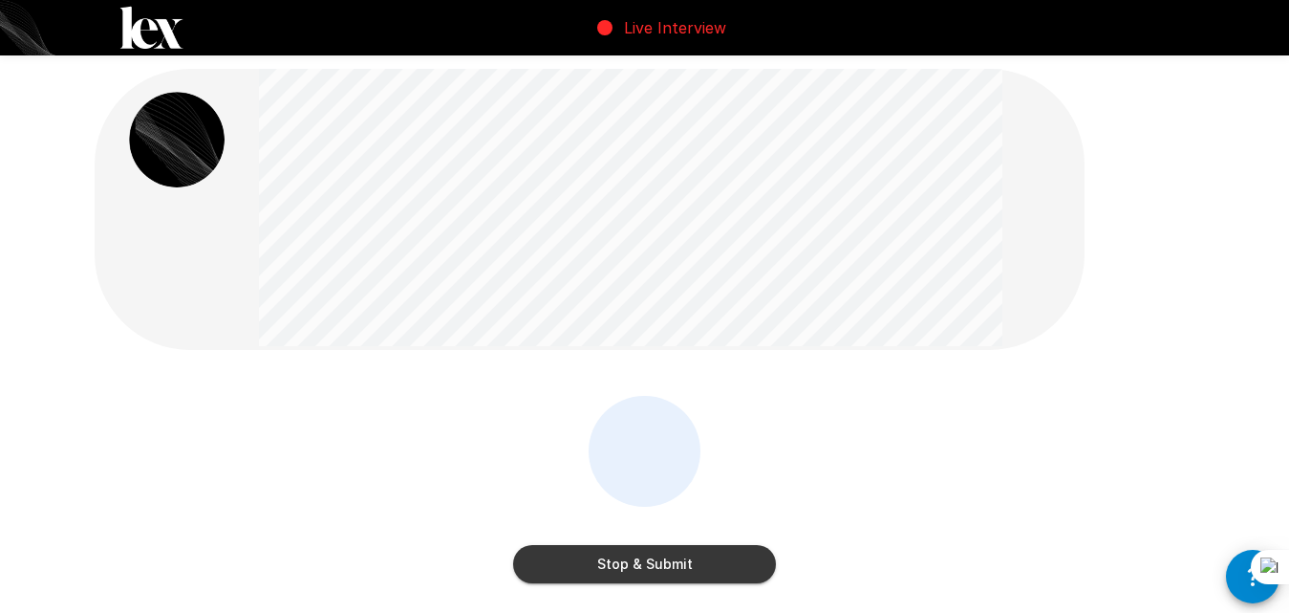
click at [619, 568] on button "Stop & Submit" at bounding box center [644, 564] width 263 height 38
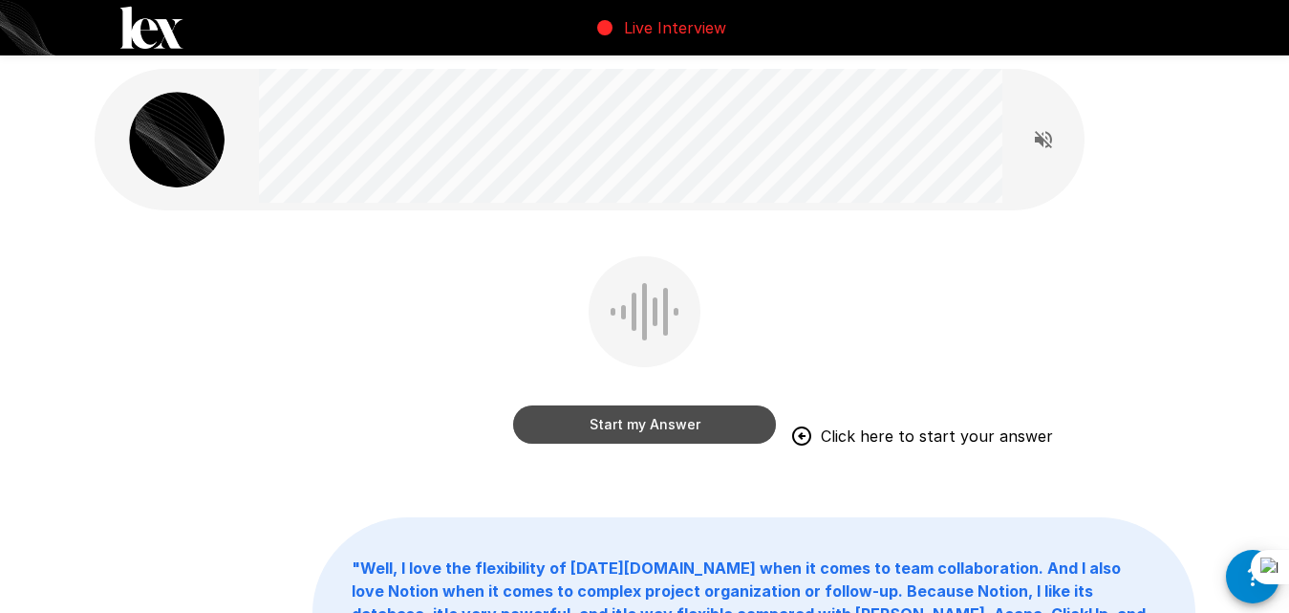
click at [666, 418] on button "Start my Answer" at bounding box center [644, 424] width 263 height 38
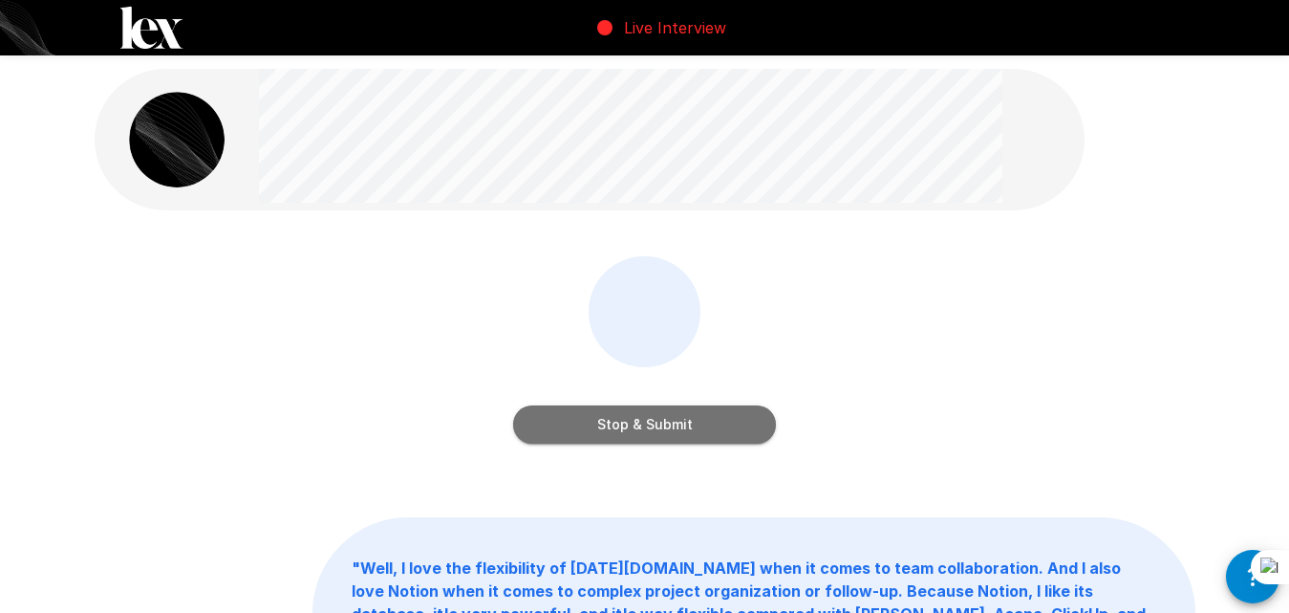
click at [649, 423] on button "Stop & Submit" at bounding box center [644, 424] width 263 height 38
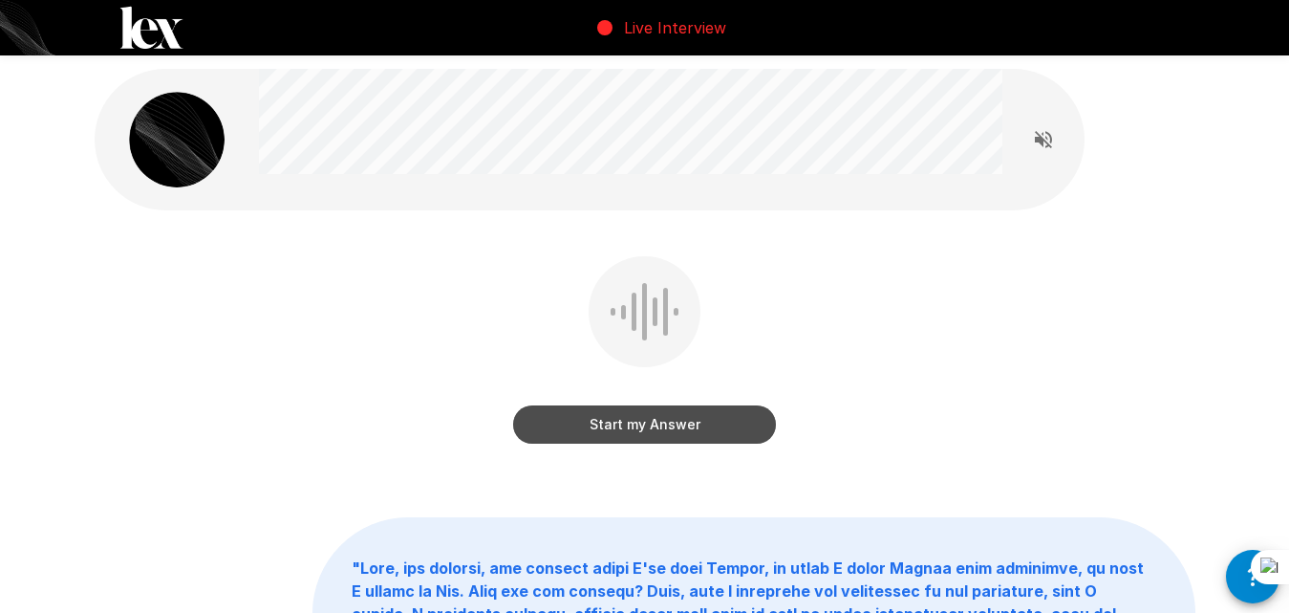
click at [646, 430] on button "Start my Answer" at bounding box center [644, 424] width 263 height 38
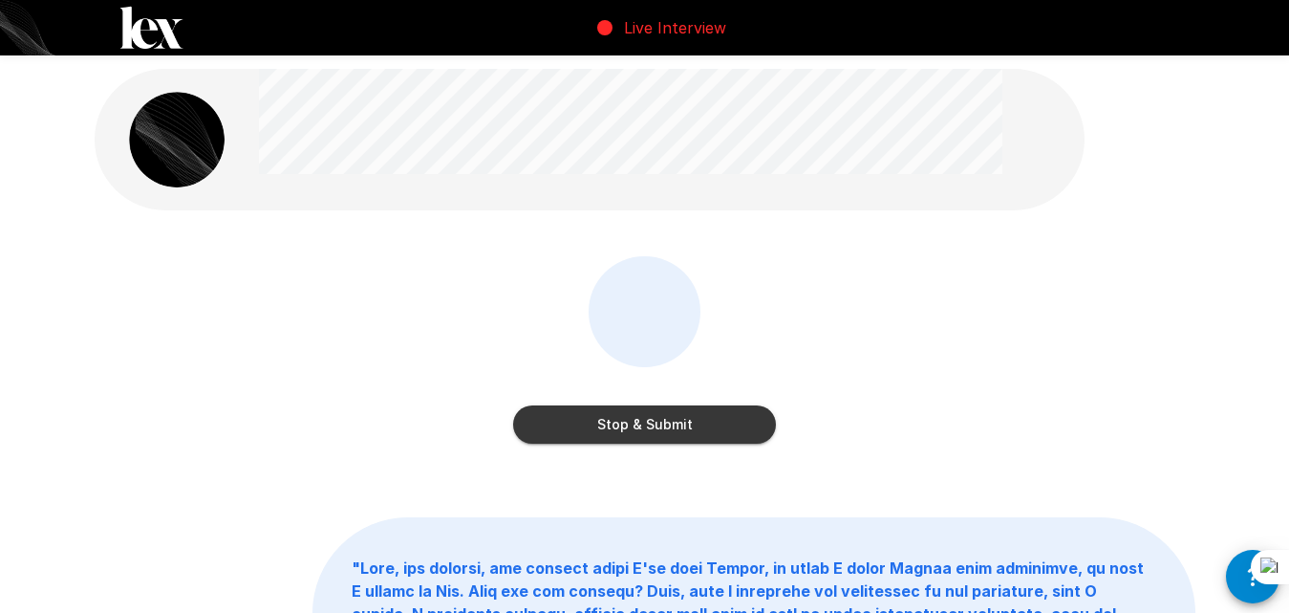
click at [683, 423] on button "Stop & Submit" at bounding box center [644, 424] width 263 height 38
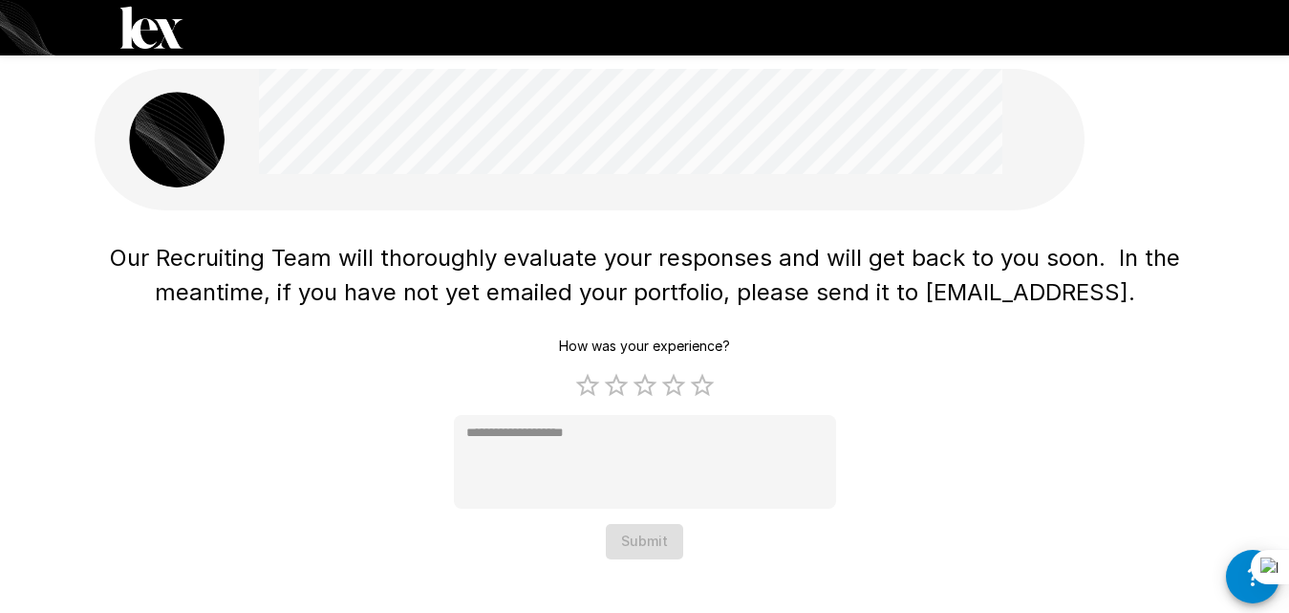
type textarea "*"
